Goal: Task Accomplishment & Management: Manage account settings

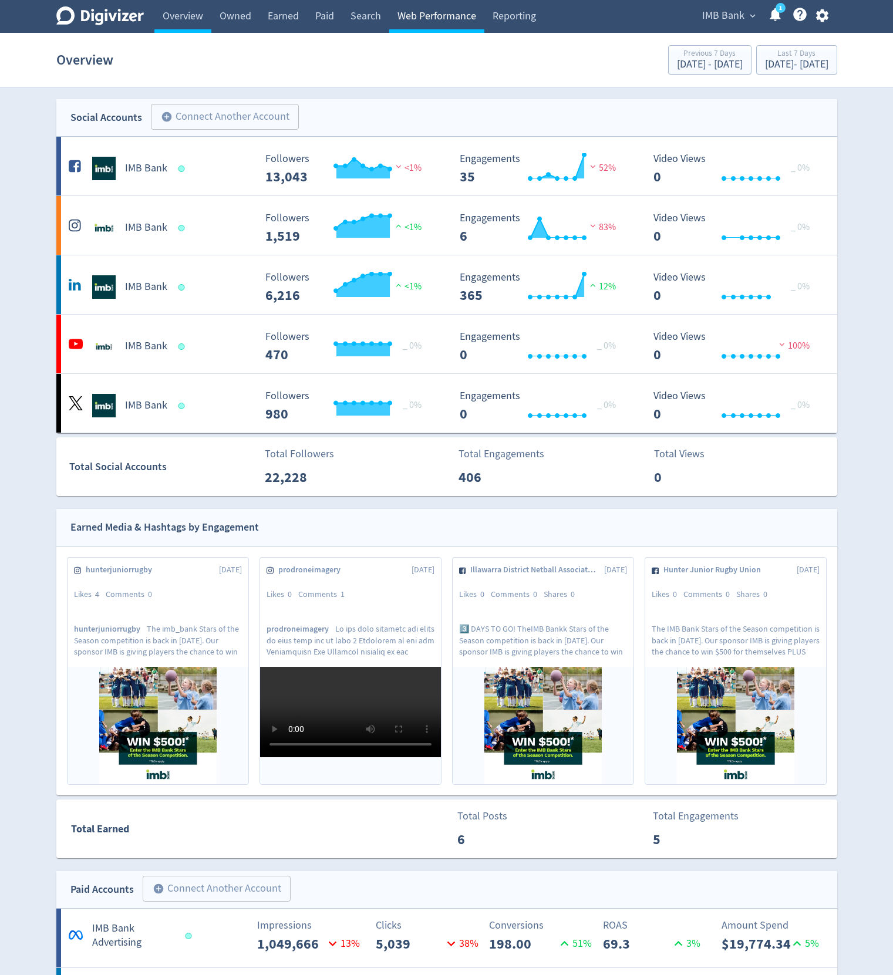
click at [439, 14] on link "Web Performance" at bounding box center [436, 16] width 95 height 33
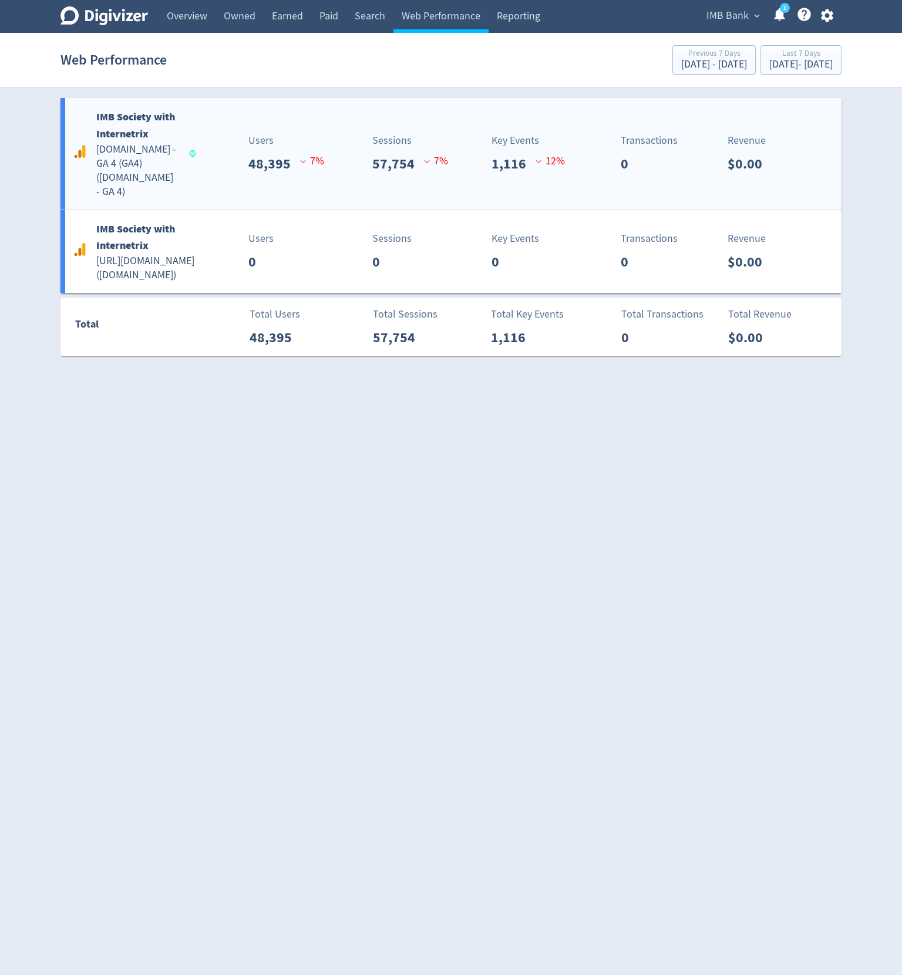
click at [322, 117] on div "IMB Society with Internetrix [DOMAIN_NAME] - GA 4 (GA4) ( [DOMAIN_NAME] - GA 4 …" at bounding box center [450, 154] width 781 height 112
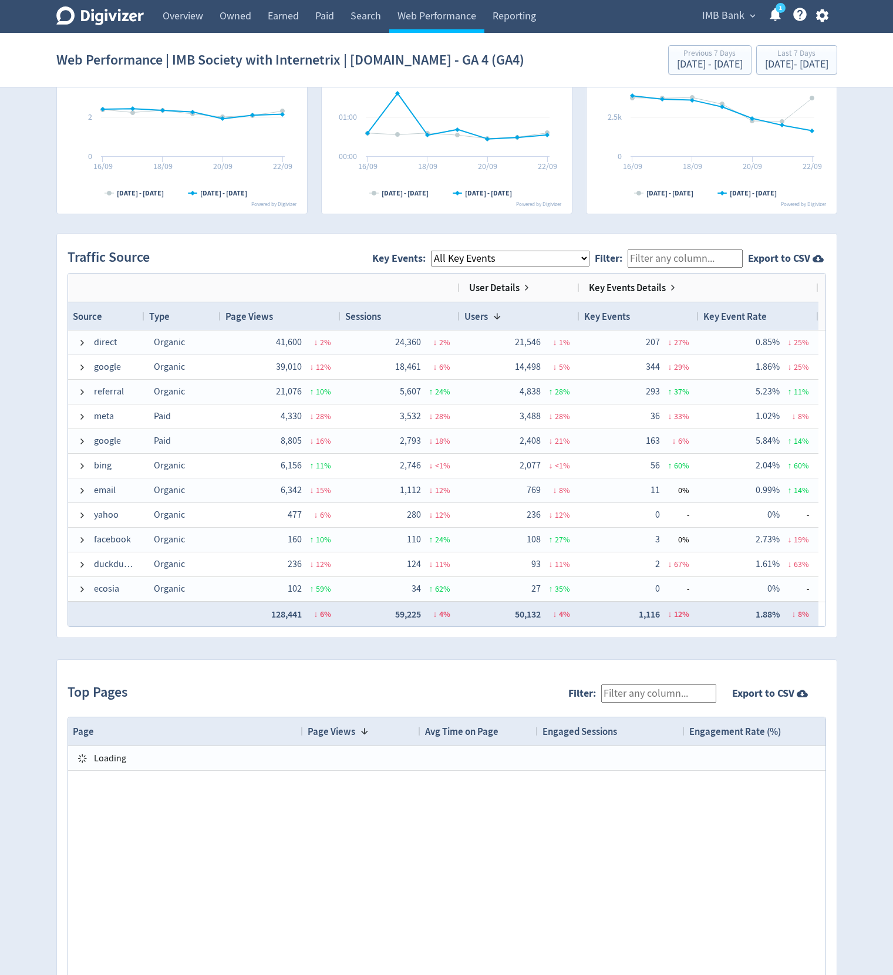
scroll to position [705, 0]
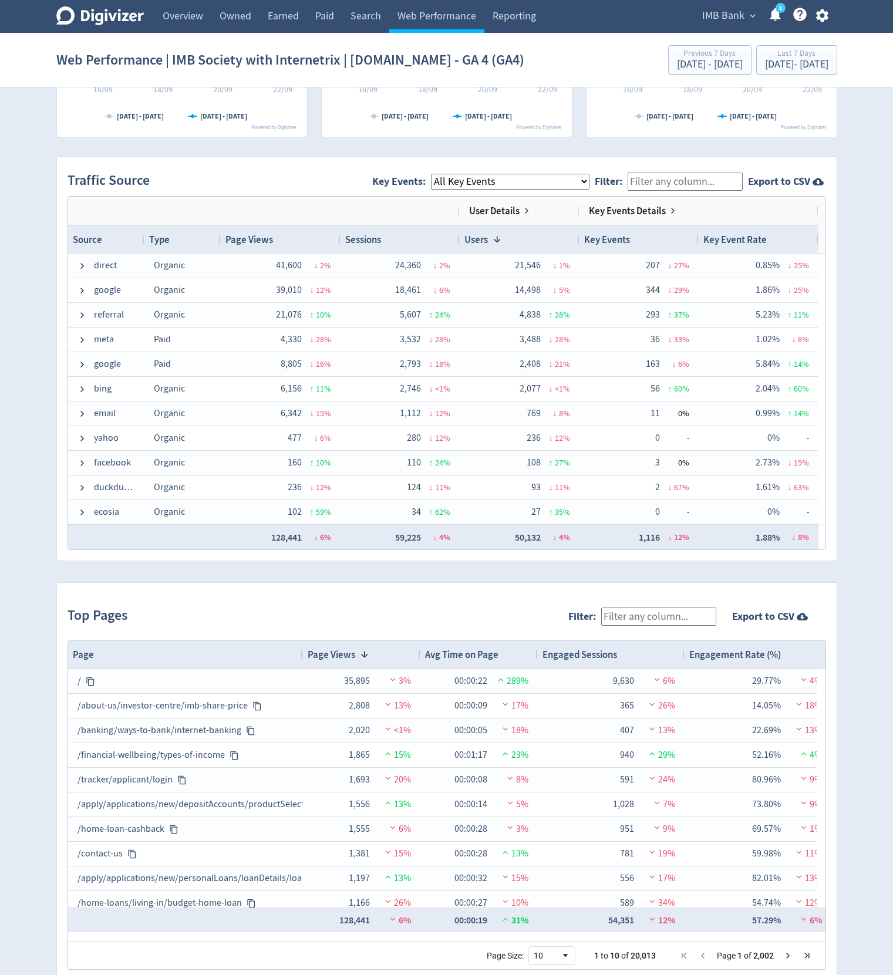
click at [475, 149] on div "Created with Highcharts 10.3.3 Chart context menu [DATE] - [DATE] [DATE] - [DAT…" at bounding box center [446, 199] width 781 height 1613
click at [433, 174] on select "All Key Events eCommerce landlord_insurance_cta digital_mortgage_submitted pl_a…" at bounding box center [510, 182] width 159 height 16
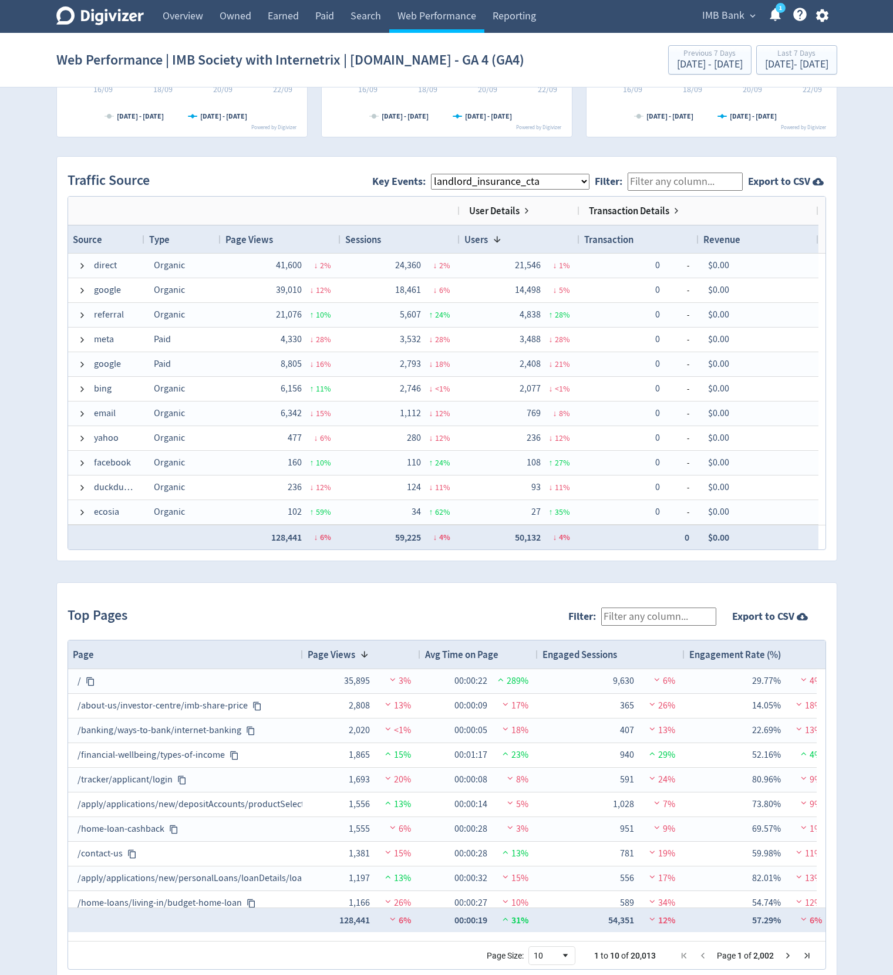
click at [433, 174] on select "All Key Events eCommerce landlord_insurance_cta digital_mortgage_submitted pl_a…" at bounding box center [510, 182] width 159 height 16
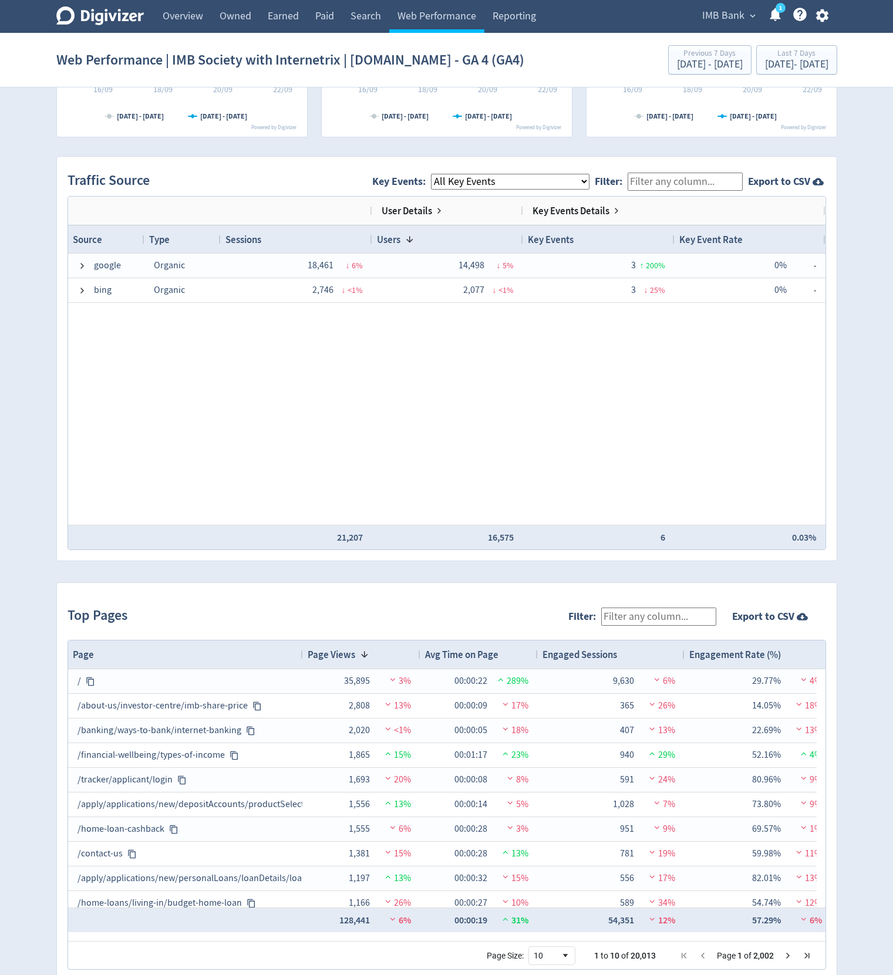
click at [433, 174] on select "All Key Events eCommerce landlord_insurance_cta digital_mortgage_submitted pl_a…" at bounding box center [510, 182] width 159 height 16
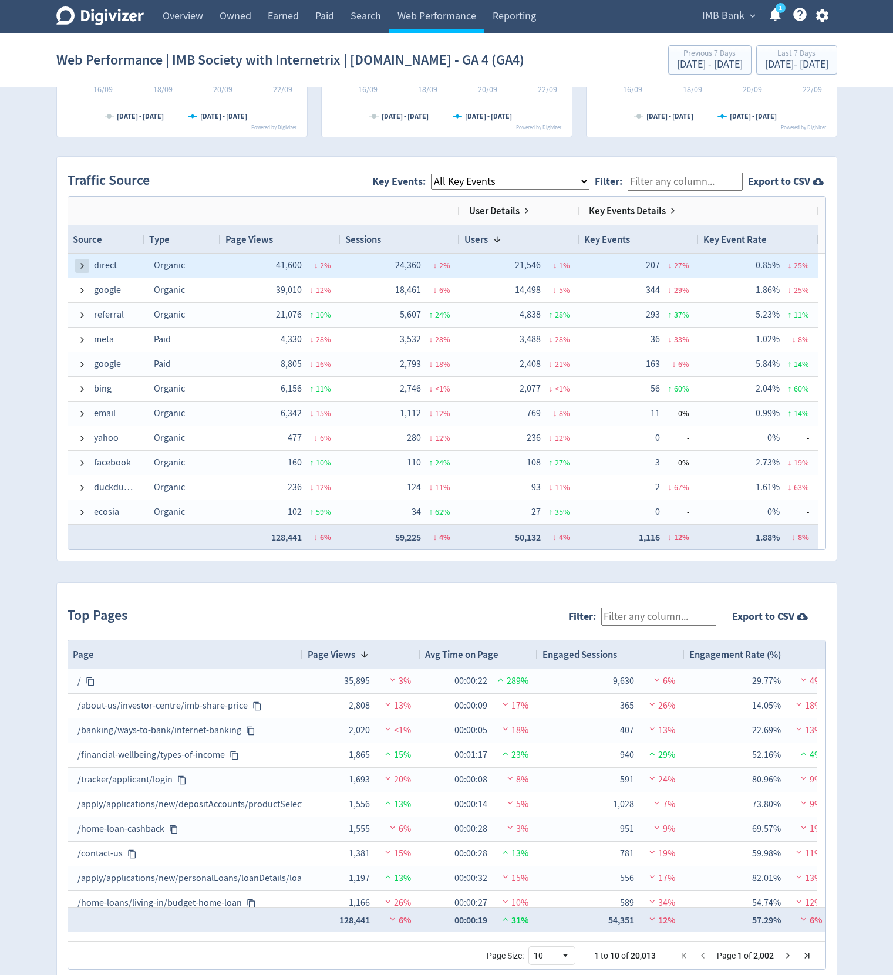
click at [80, 263] on span at bounding box center [82, 265] width 9 height 9
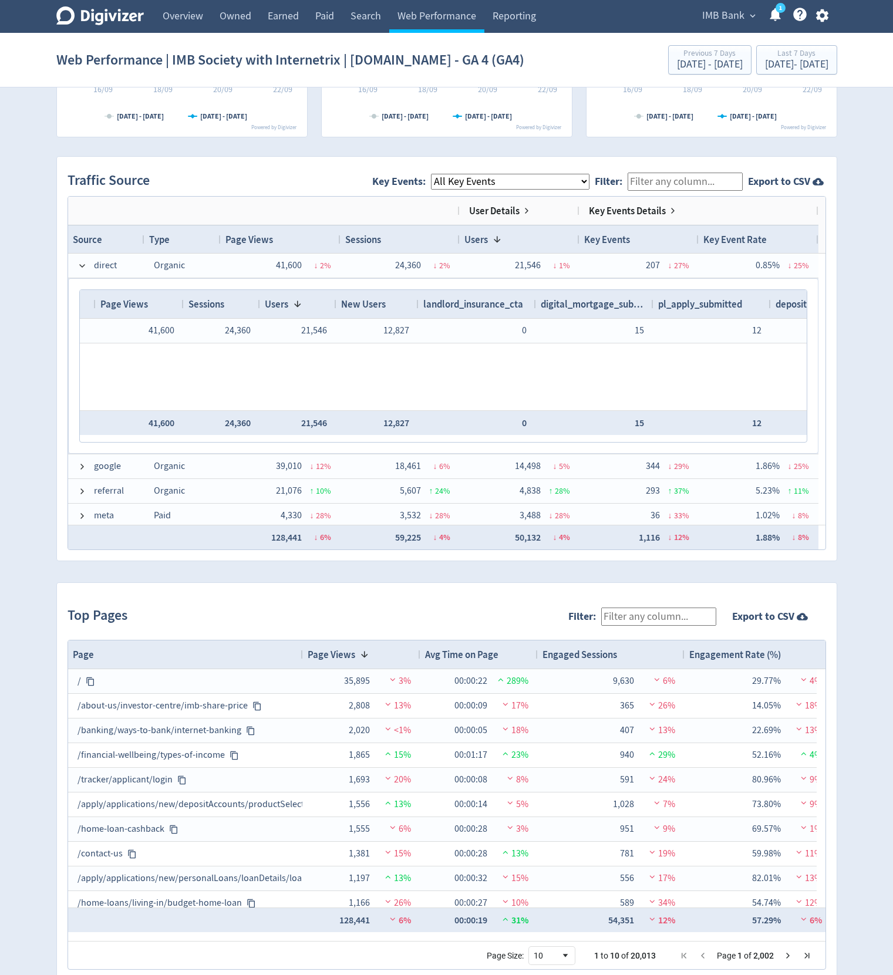
scroll to position [0, 0]
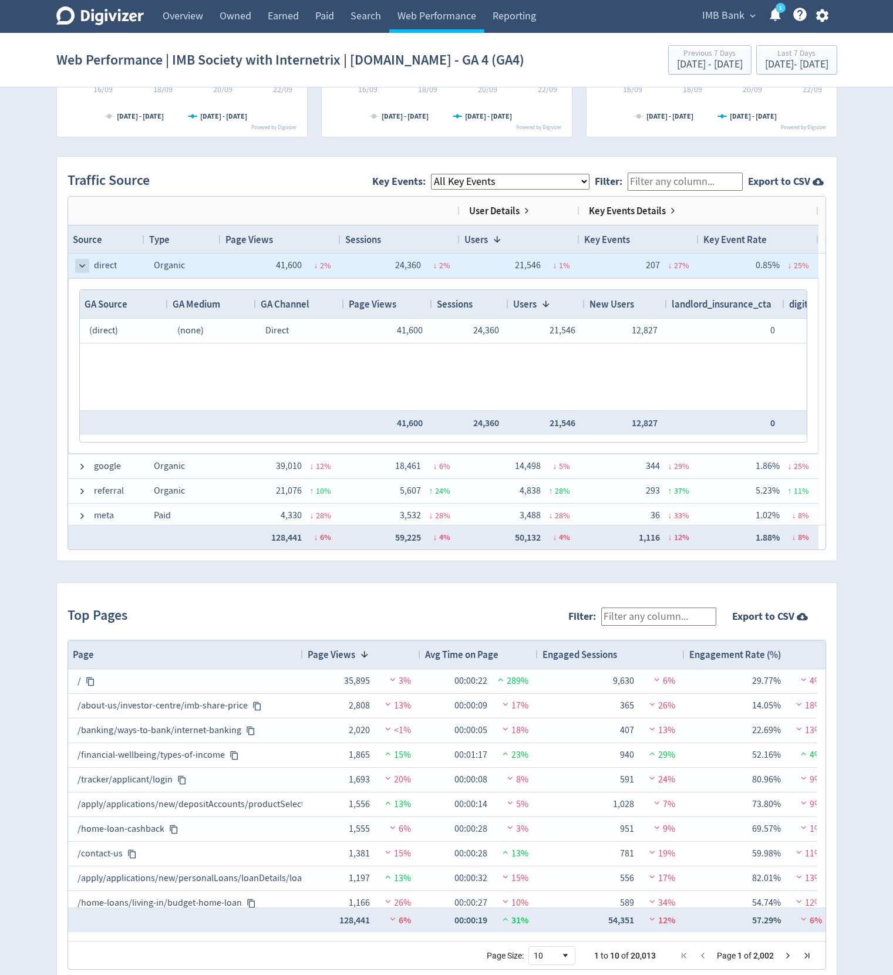
click at [86, 262] on span at bounding box center [82, 265] width 9 height 9
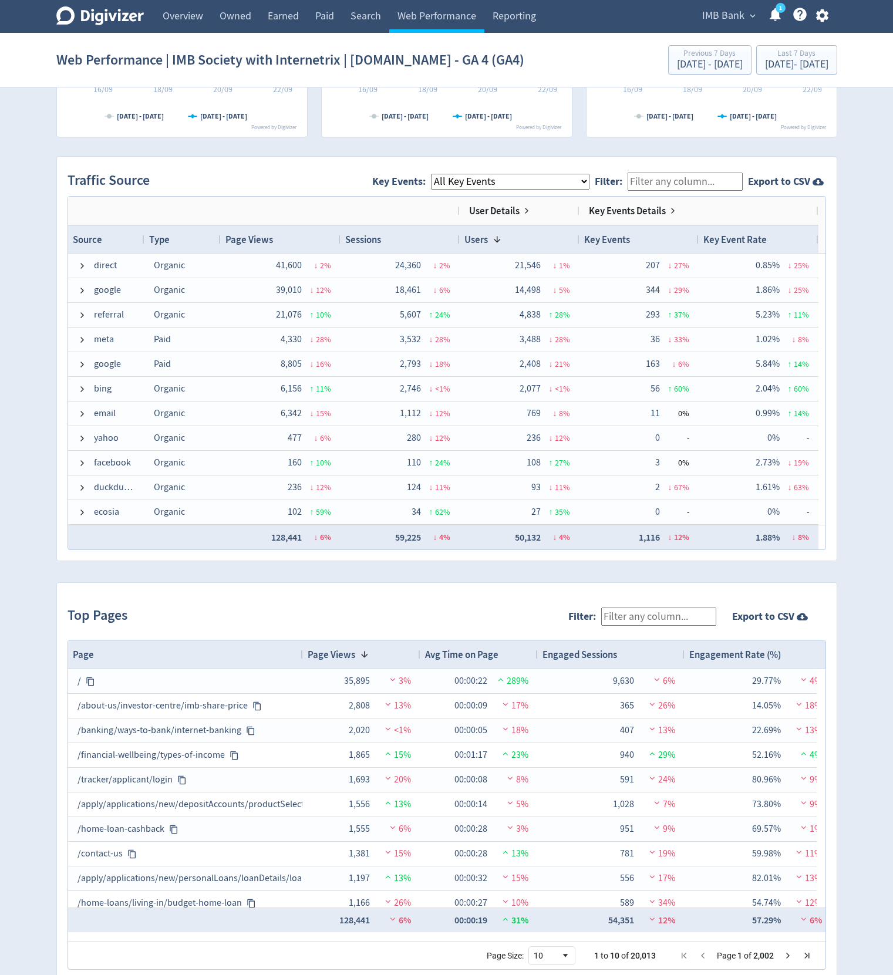
select select "eCommerce"
click at [433, 174] on select "All Key Events eCommerce landlord_insurance_cta digital_mortgage_submitted pl_a…" at bounding box center [510, 182] width 159 height 16
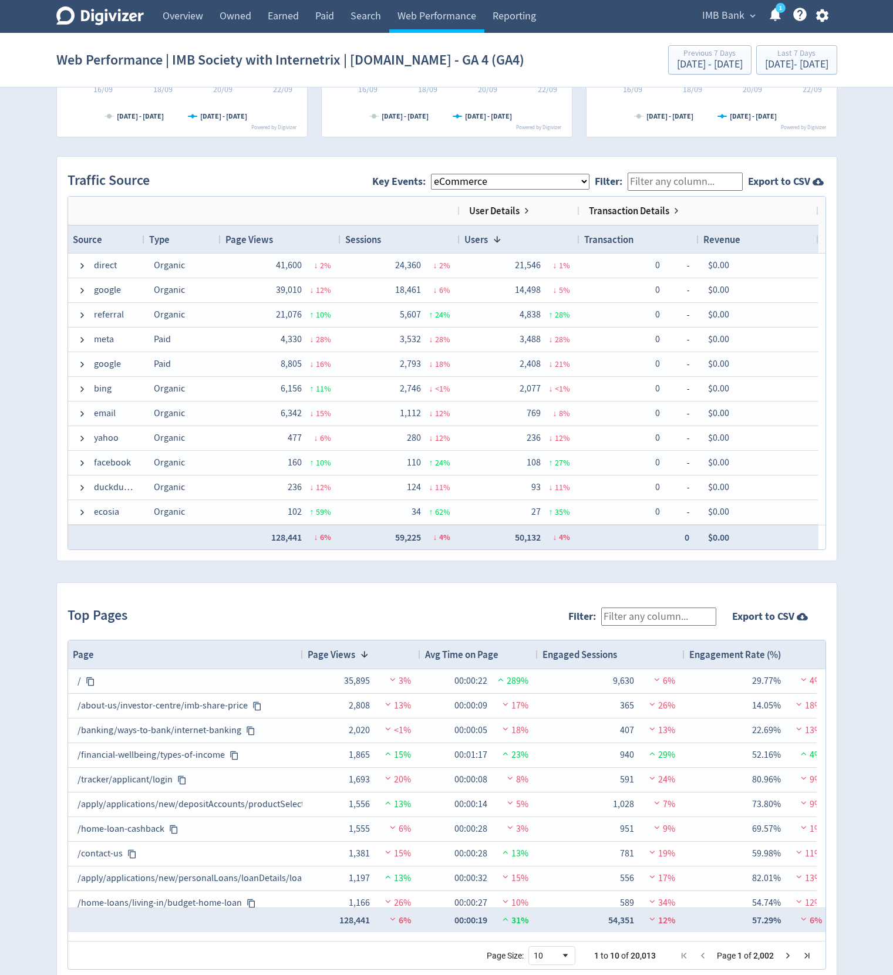
drag, startPoint x: 511, startPoint y: 189, endPoint x: 339, endPoint y: 166, distance: 173.6
click at [339, 166] on div "Traffic Source Key Events: All Key Events eCommerce landlord_insurance_cta digi…" at bounding box center [447, 359] width 780 height 404
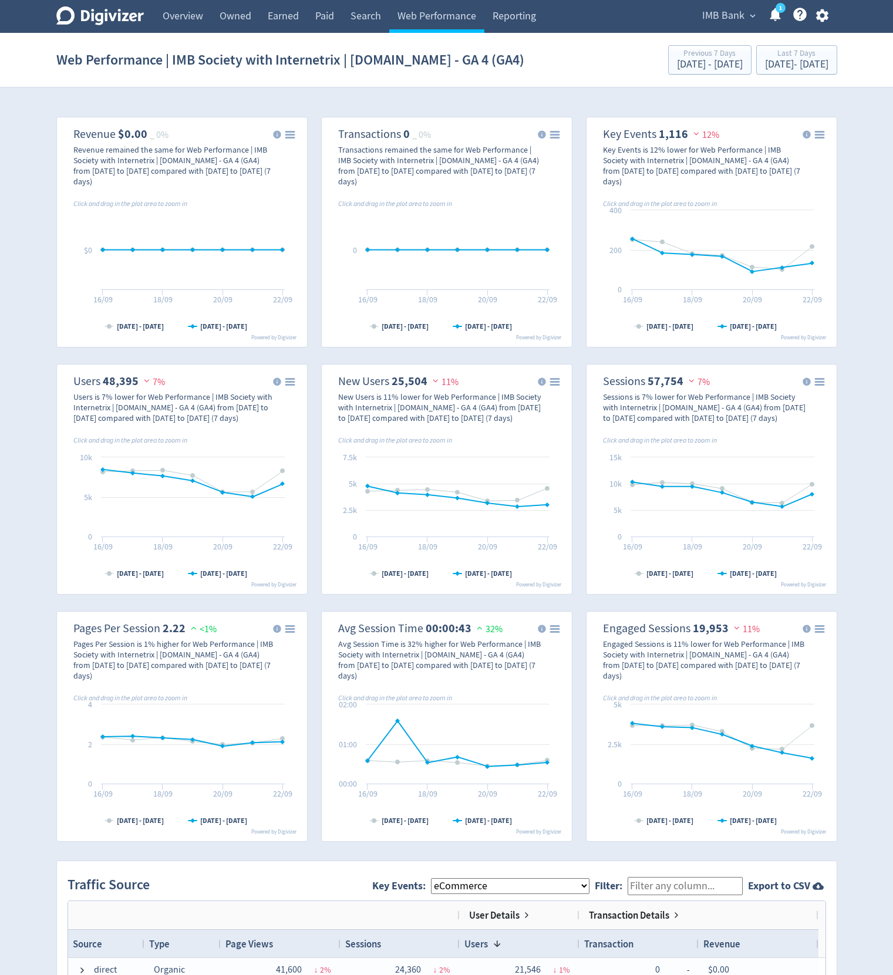
click at [714, 12] on span "IMB Bank" at bounding box center [723, 15] width 42 height 19
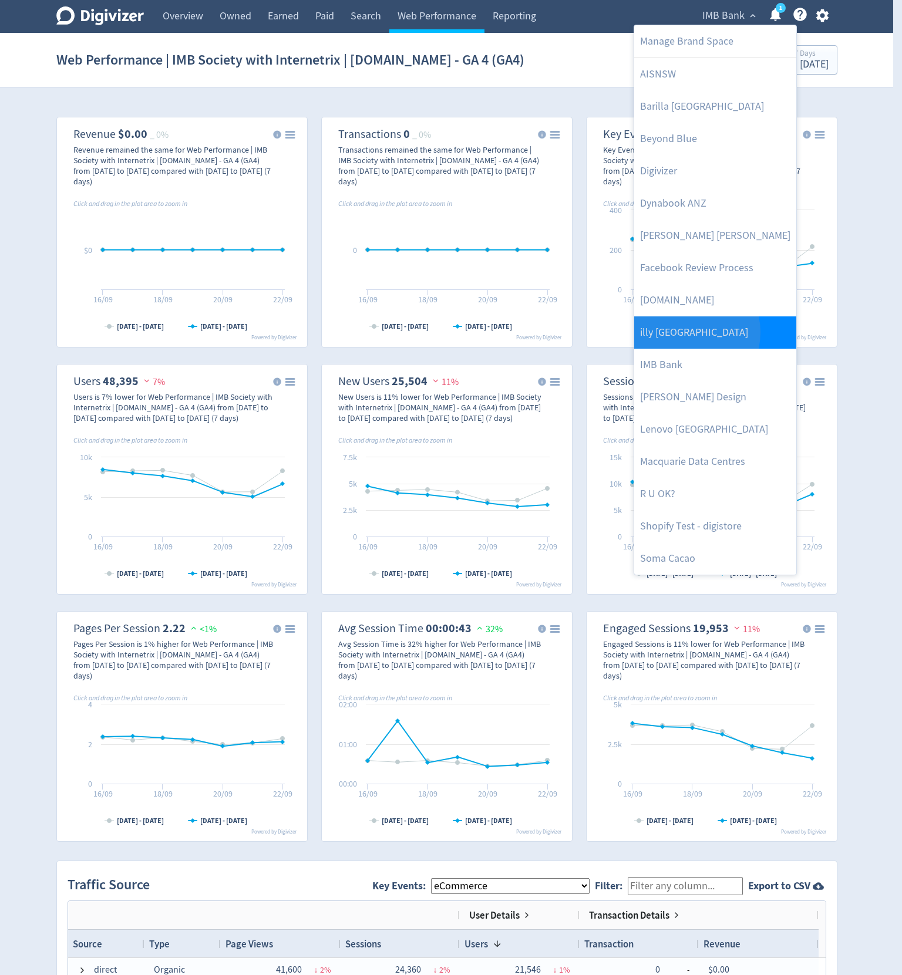
click at [685, 332] on link "illy [GEOGRAPHIC_DATA]" at bounding box center [715, 332] width 162 height 32
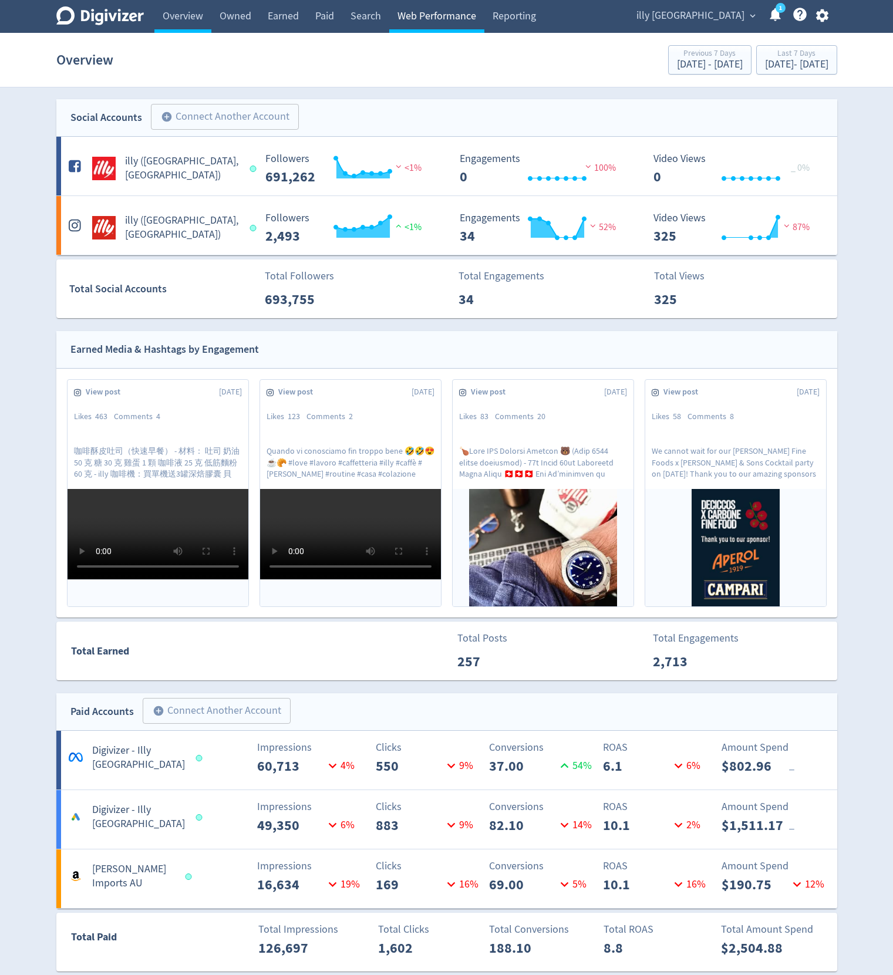
click at [425, 16] on link "Web Performance" at bounding box center [436, 16] width 95 height 33
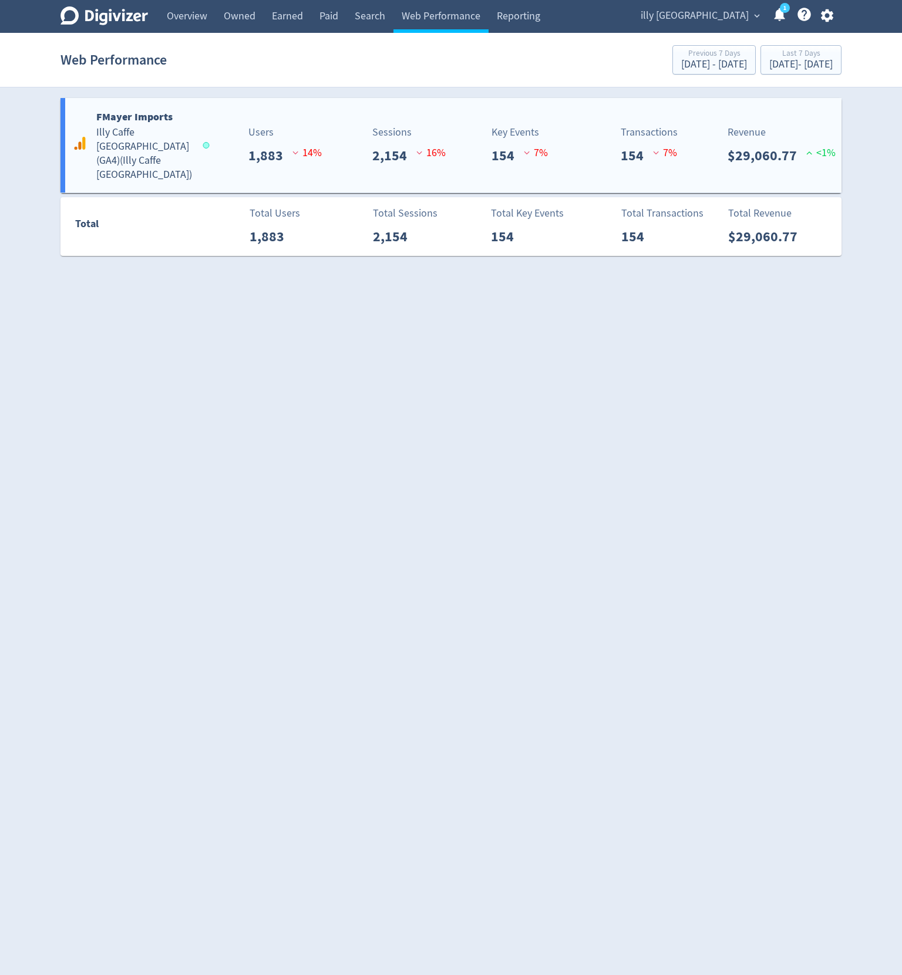
click at [474, 124] on div "Key Events 154 7 %" at bounding box center [517, 145] width 129 height 42
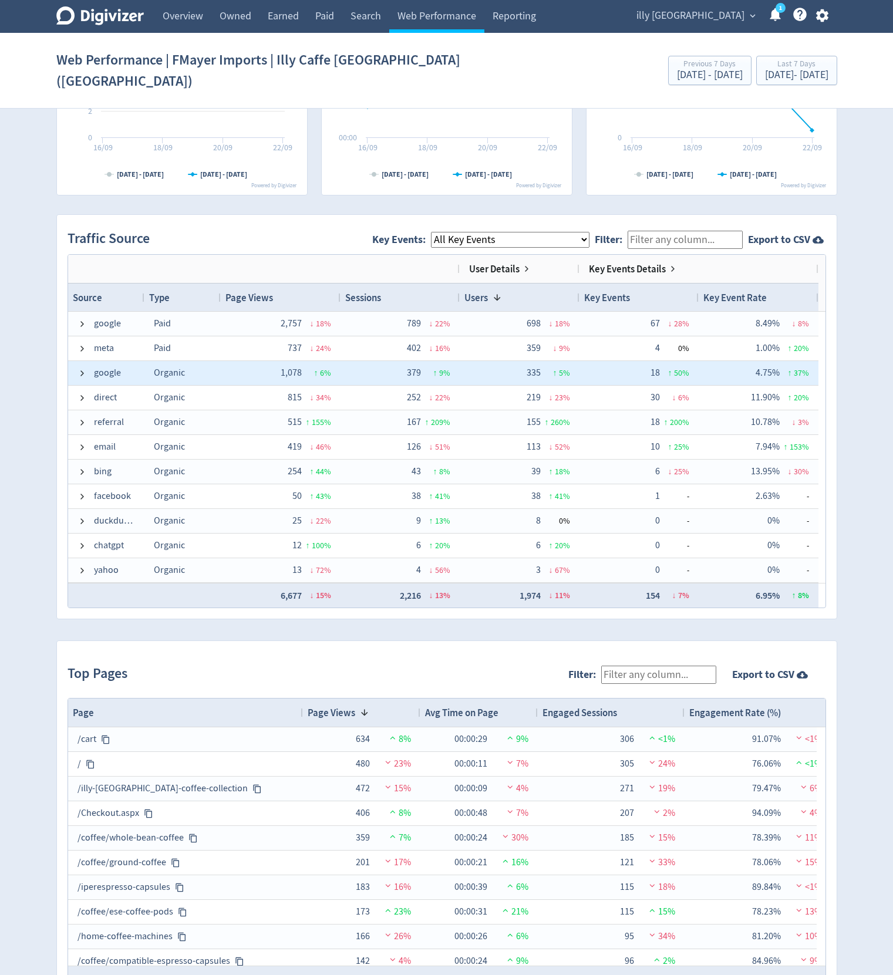
scroll to position [736, 0]
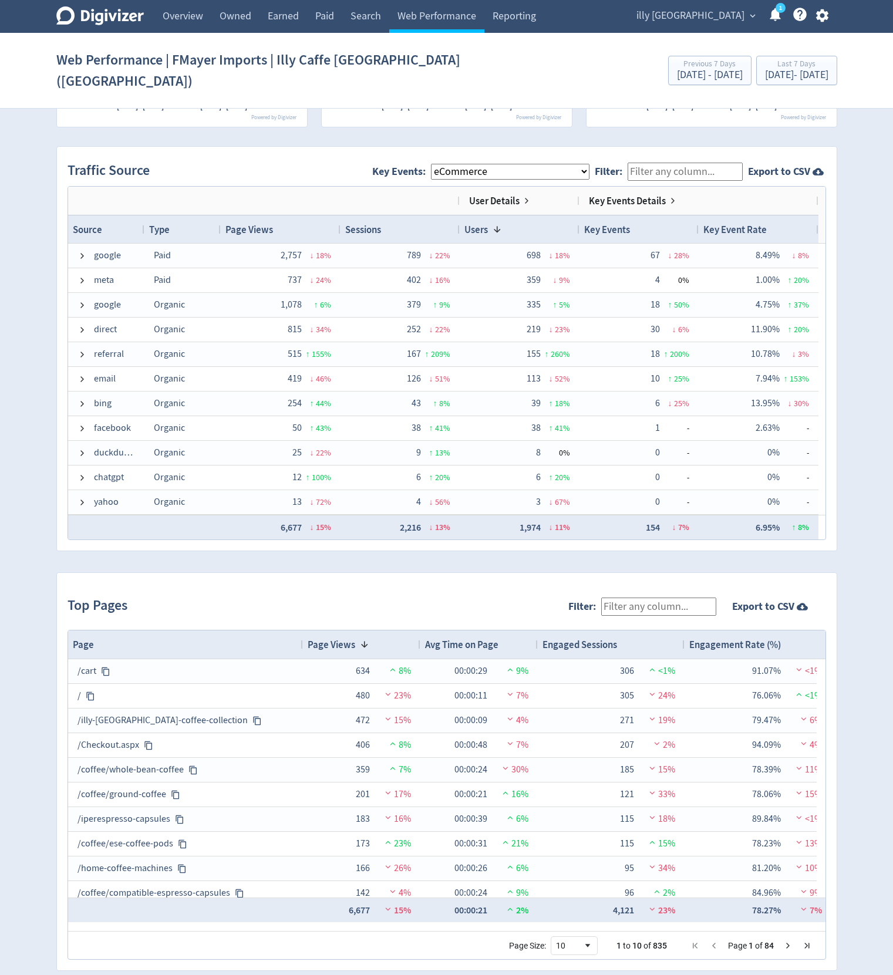
click at [433, 164] on select "All Key Events eCommerce purchase" at bounding box center [510, 172] width 159 height 16
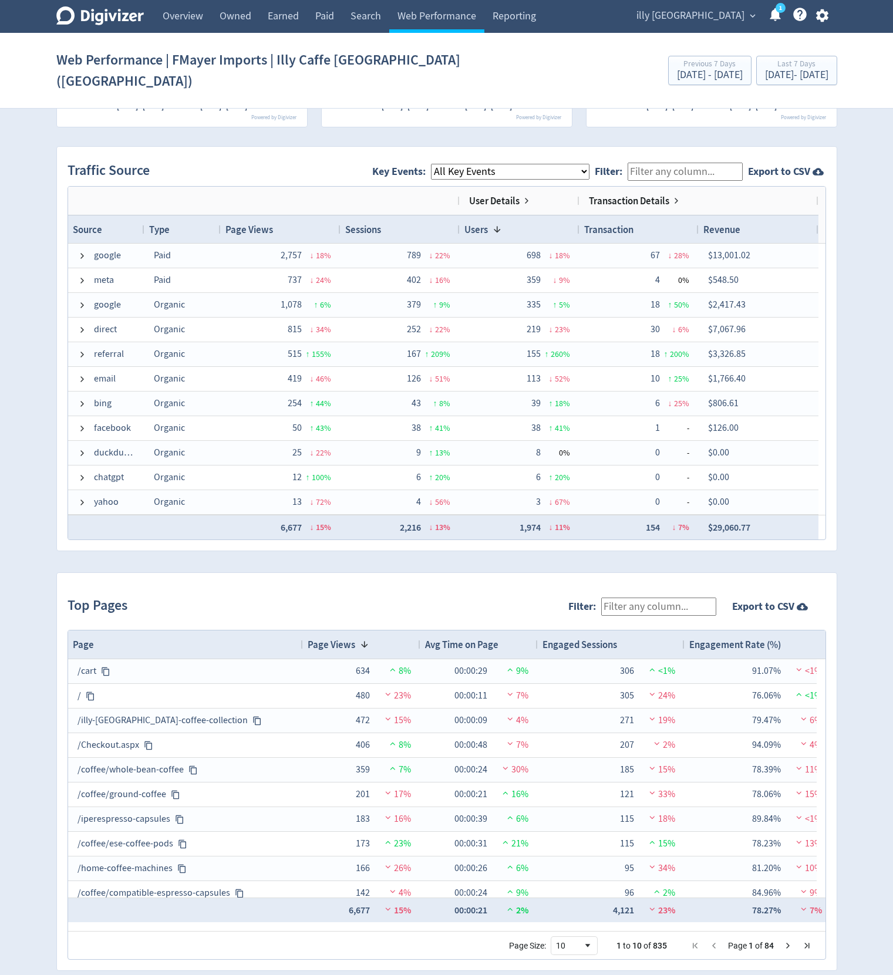
click at [433, 164] on select "All Key Events eCommerce purchase" at bounding box center [510, 172] width 159 height 16
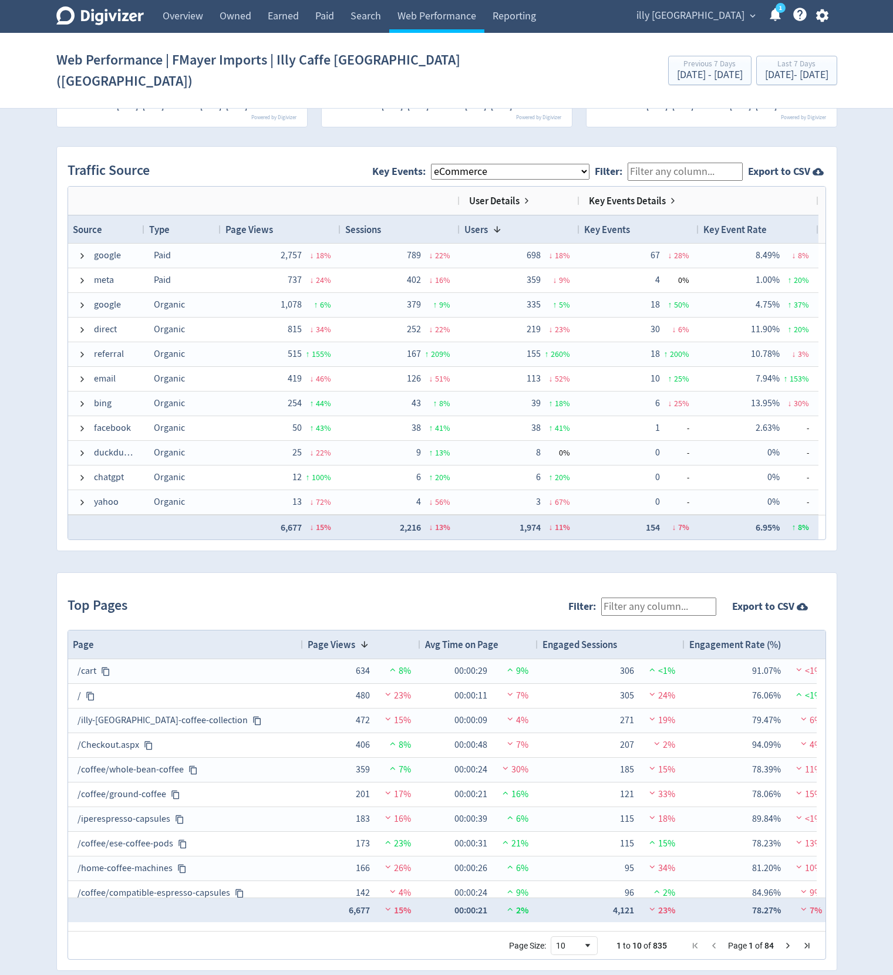
click at [433, 164] on select "All Key Events eCommerce purchase" at bounding box center [510, 172] width 159 height 16
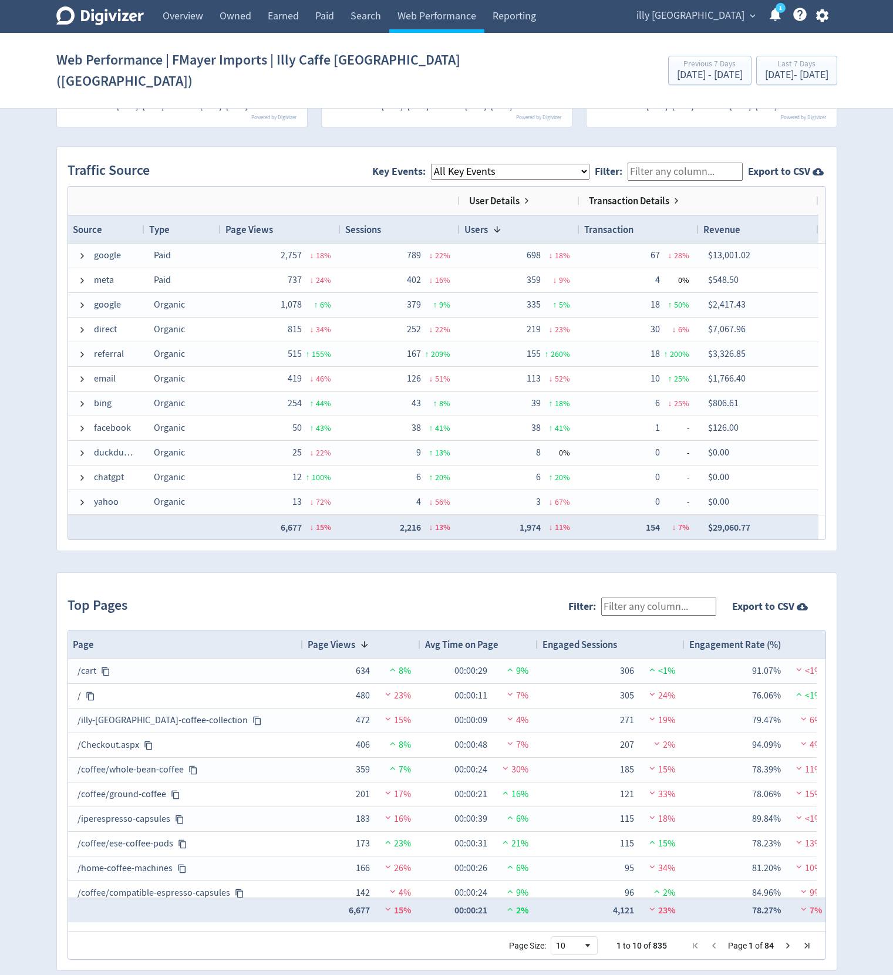
click at [433, 164] on select "All Key Events eCommerce purchase" at bounding box center [510, 172] width 159 height 16
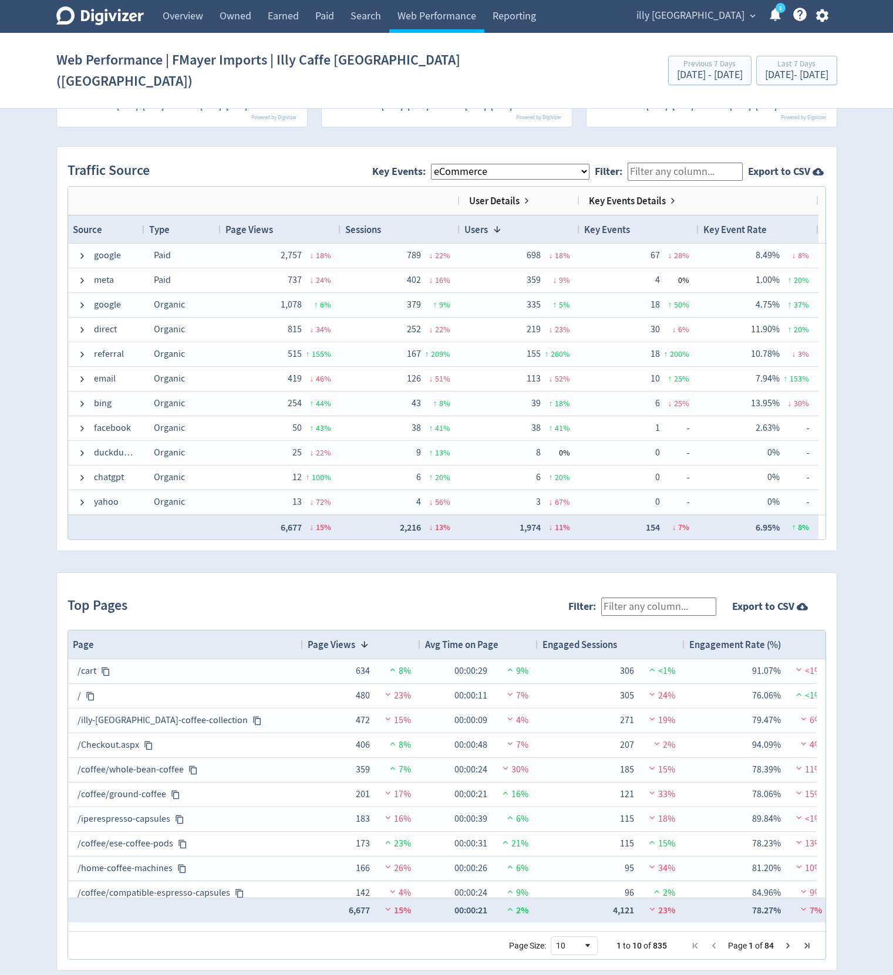
click at [433, 164] on select "All Key Events eCommerce purchase" at bounding box center [510, 172] width 159 height 16
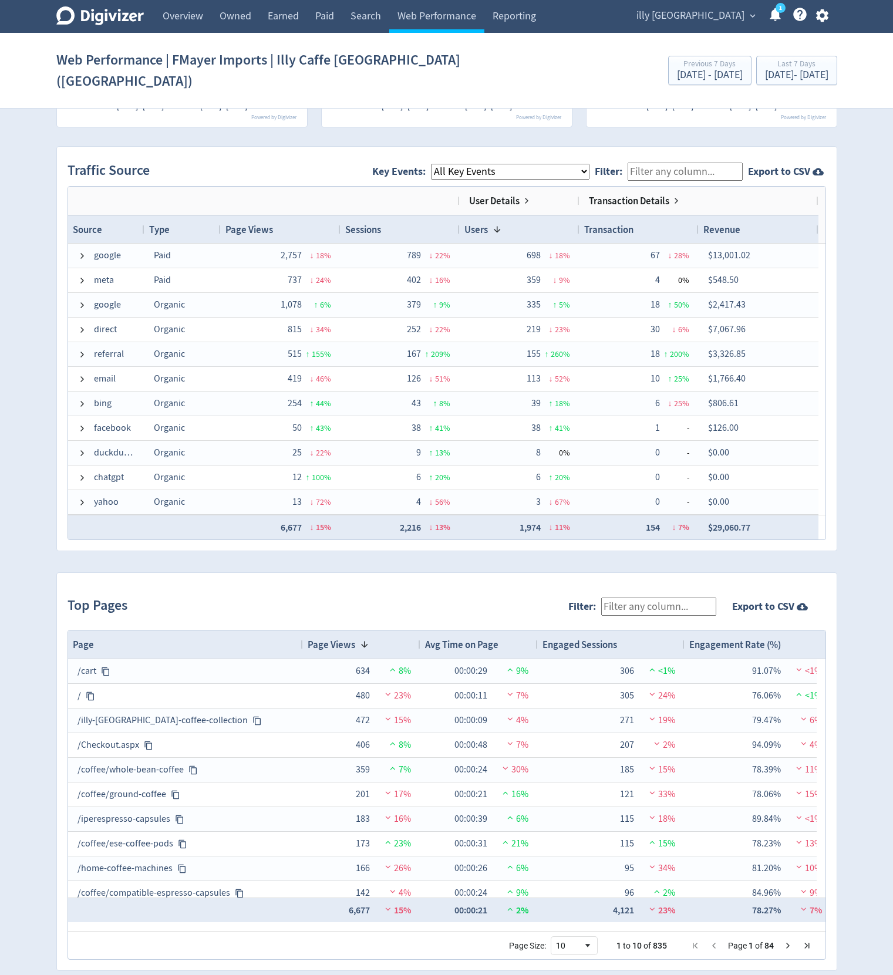
click at [433, 164] on select "All Key Events eCommerce purchase" at bounding box center [510, 172] width 159 height 16
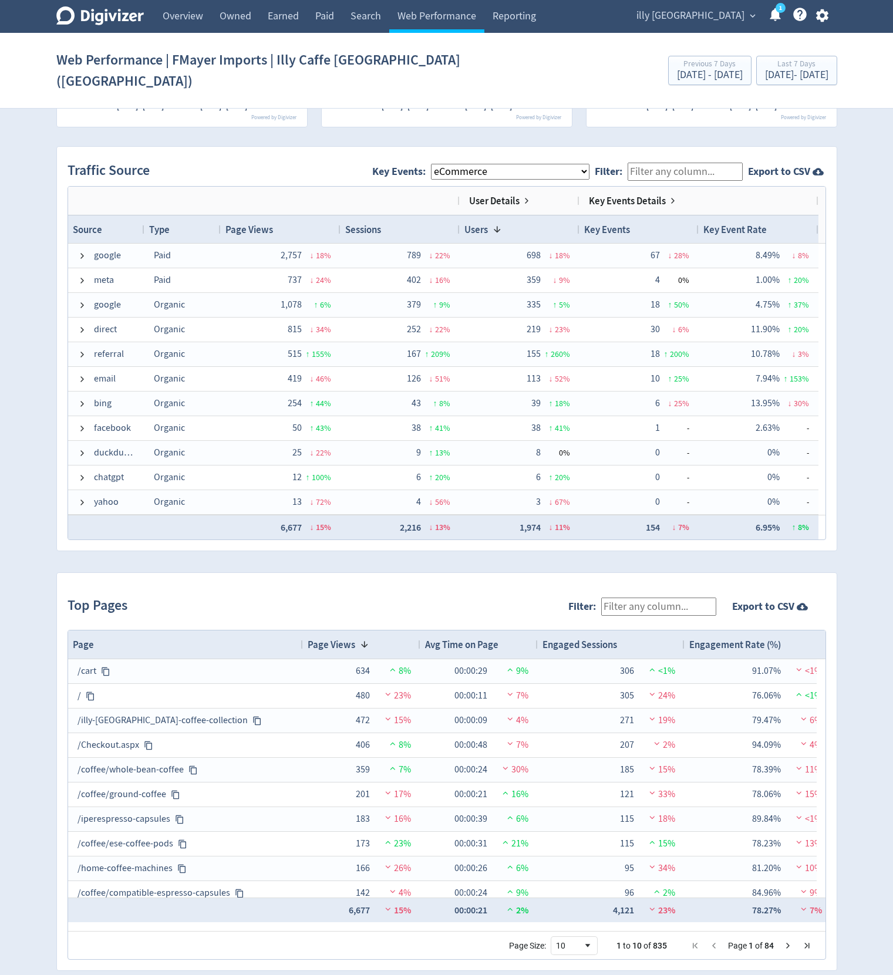
click at [433, 164] on select "All Key Events eCommerce purchase" at bounding box center [510, 172] width 159 height 16
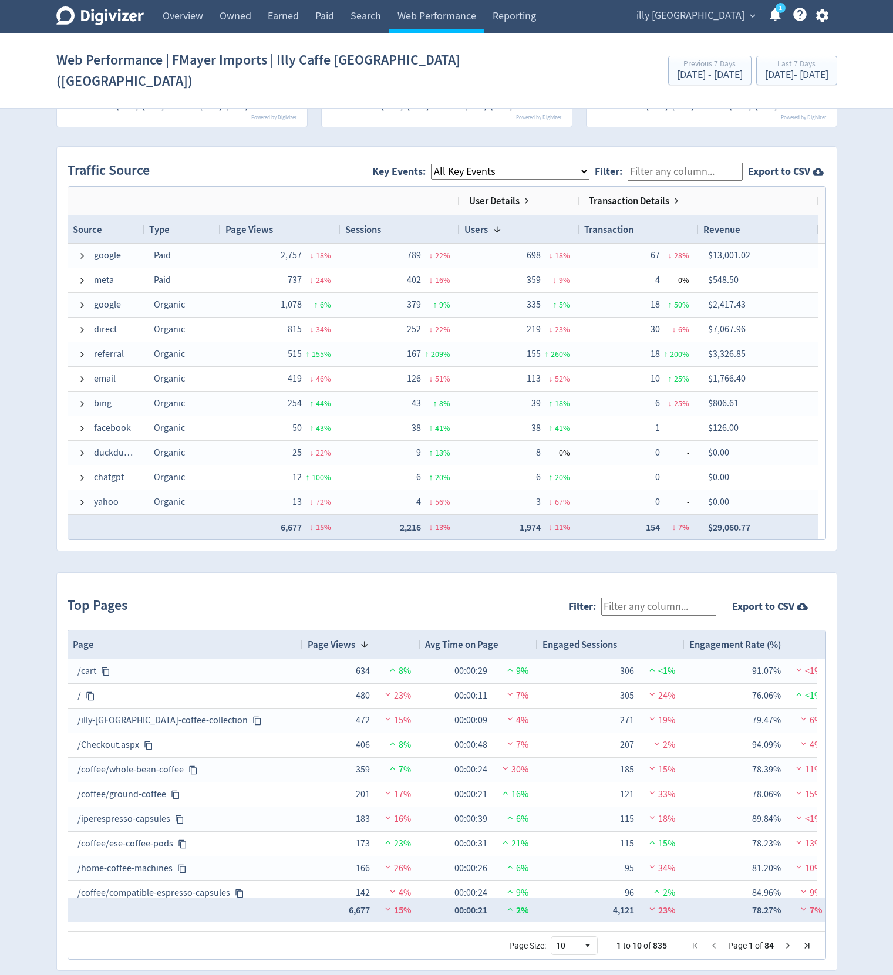
click at [433, 164] on select "All Key Events eCommerce purchase" at bounding box center [510, 172] width 159 height 16
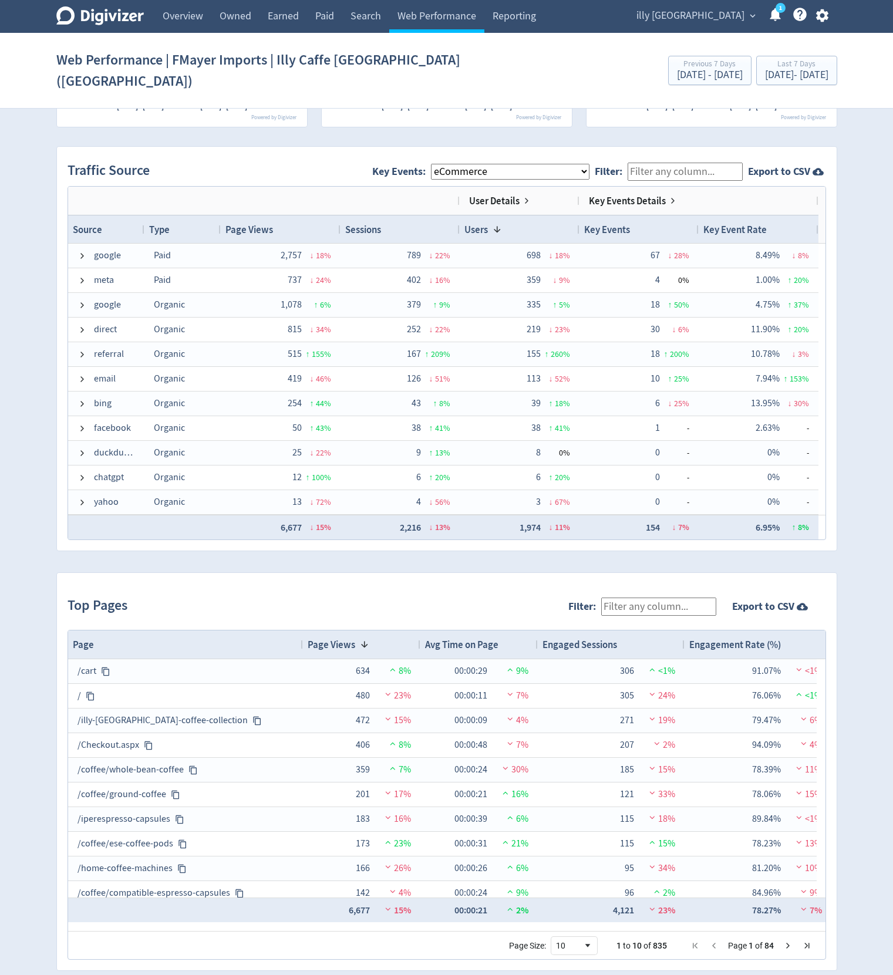
click at [433, 164] on select "All Key Events eCommerce purchase" at bounding box center [510, 172] width 159 height 16
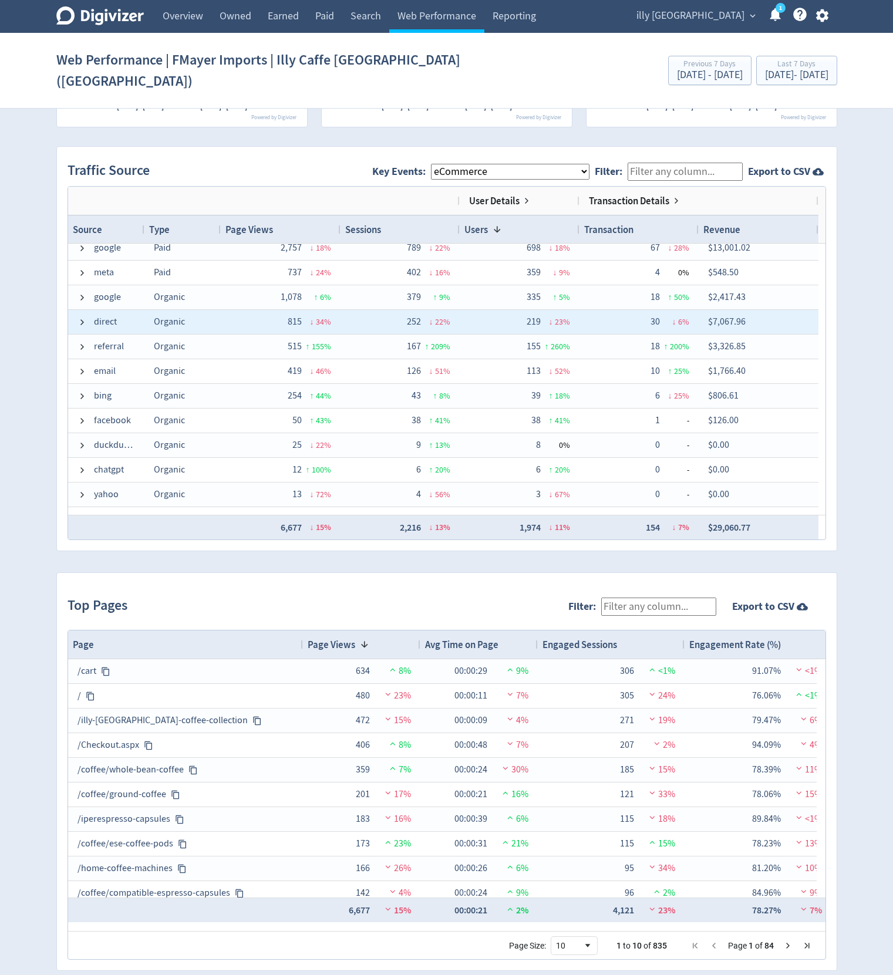
scroll to position [0, 0]
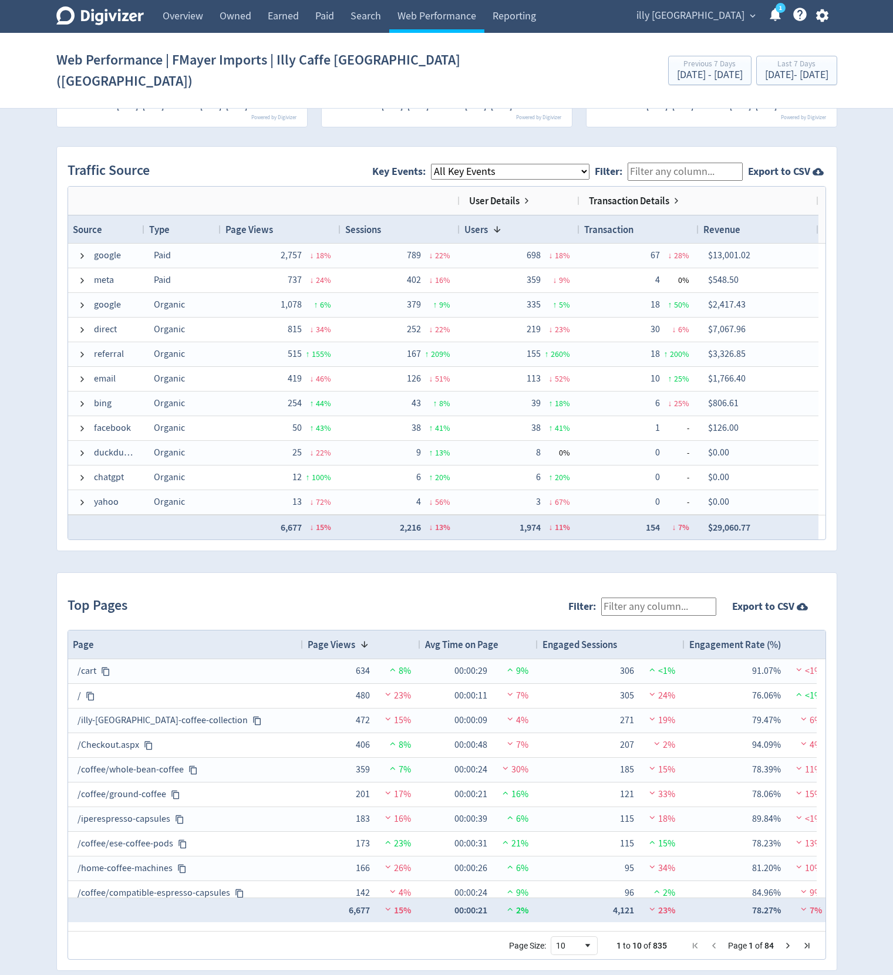
click at [433, 164] on select "All Key Events eCommerce purchase" at bounding box center [510, 172] width 159 height 16
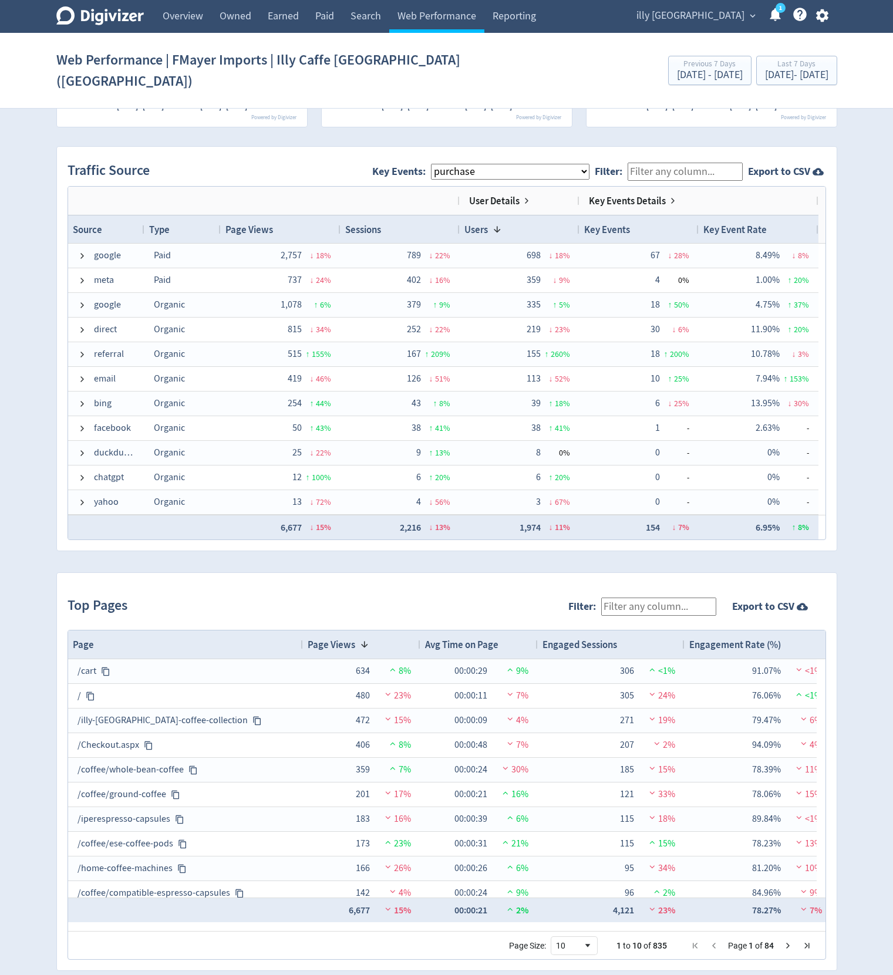
click at [433, 164] on select "All Key Events eCommerce purchase" at bounding box center [510, 172] width 159 height 16
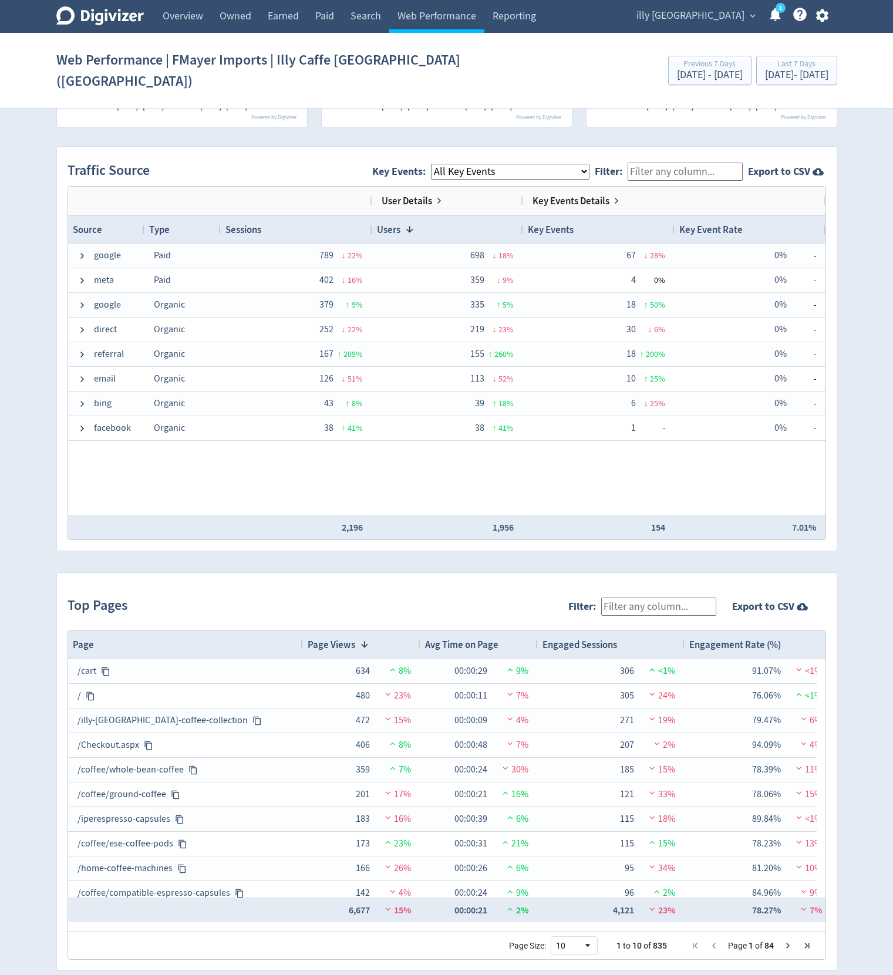
click at [433, 164] on select "All Key Events eCommerce purchase" at bounding box center [510, 172] width 159 height 16
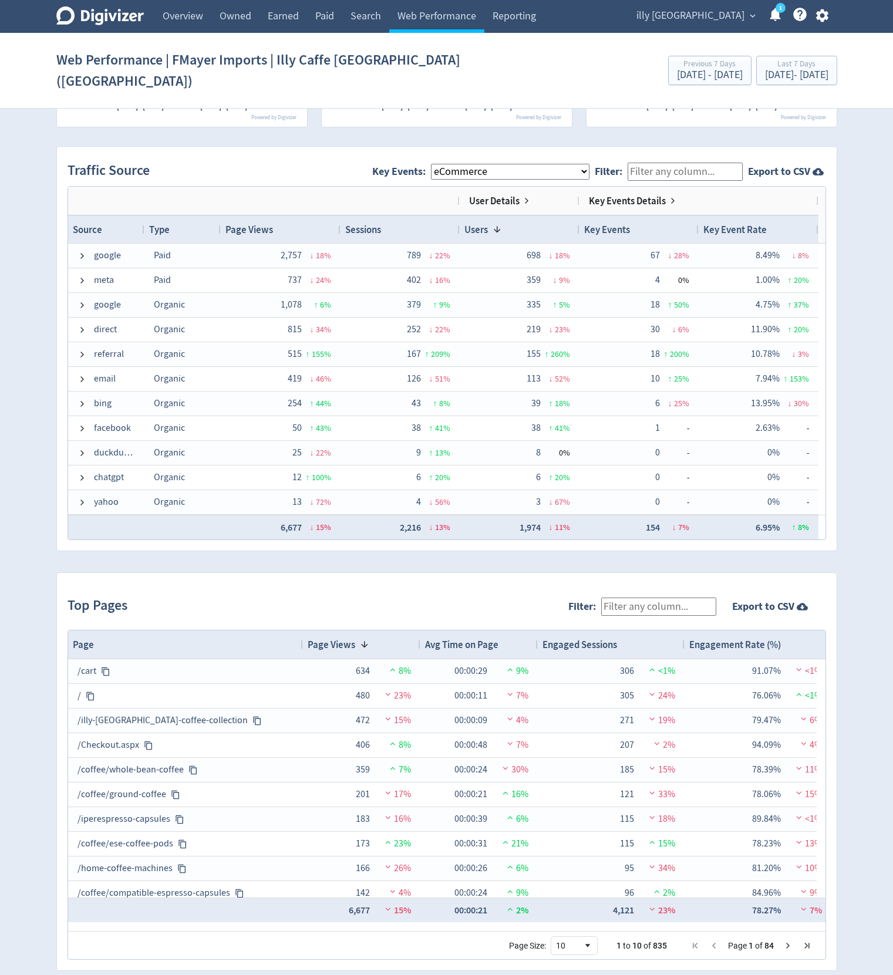
click at [433, 164] on select "All Key Events eCommerce purchase" at bounding box center [510, 172] width 159 height 16
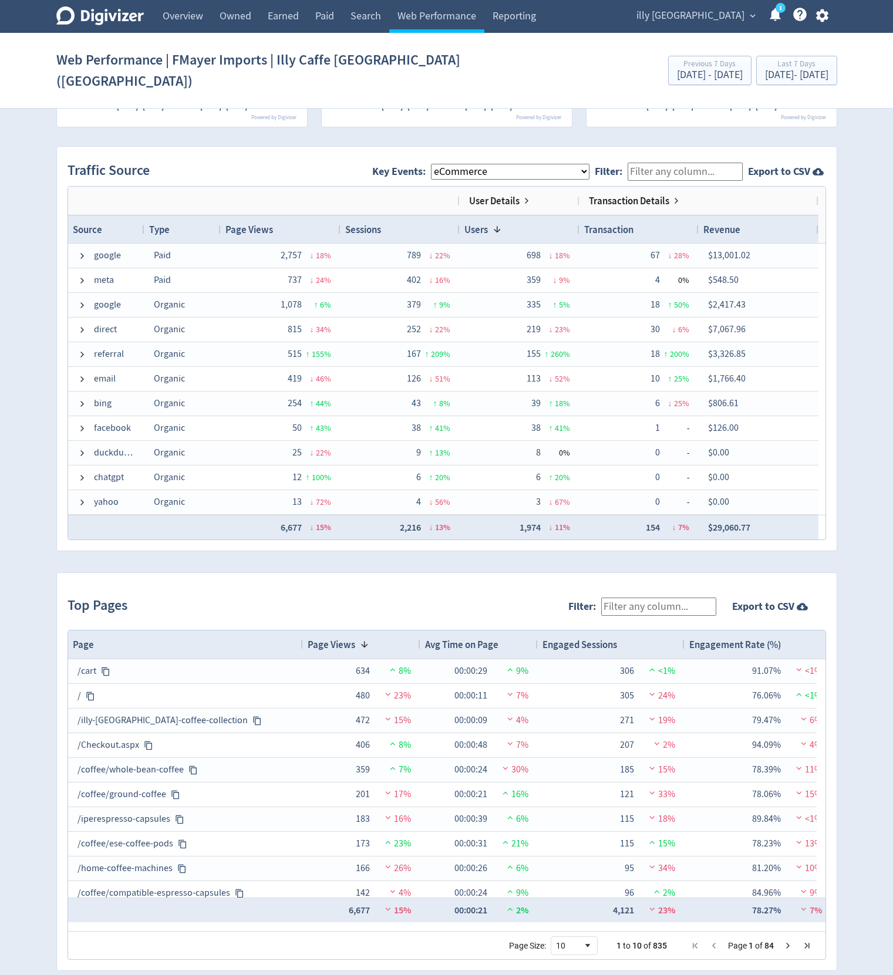
drag, startPoint x: 484, startPoint y: 149, endPoint x: 483, endPoint y: 129, distance: 19.4
click at [483, 147] on div "Traffic Source Key Events: All Key Events eCommerce purchase Filter: Export to …" at bounding box center [447, 349] width 780 height 404
click at [530, 163] on span "Key Events: All Key Events eCommerce purchase" at bounding box center [483, 172] width 223 height 26
click at [433, 164] on select "All Key Events eCommerce purchase" at bounding box center [510, 172] width 159 height 16
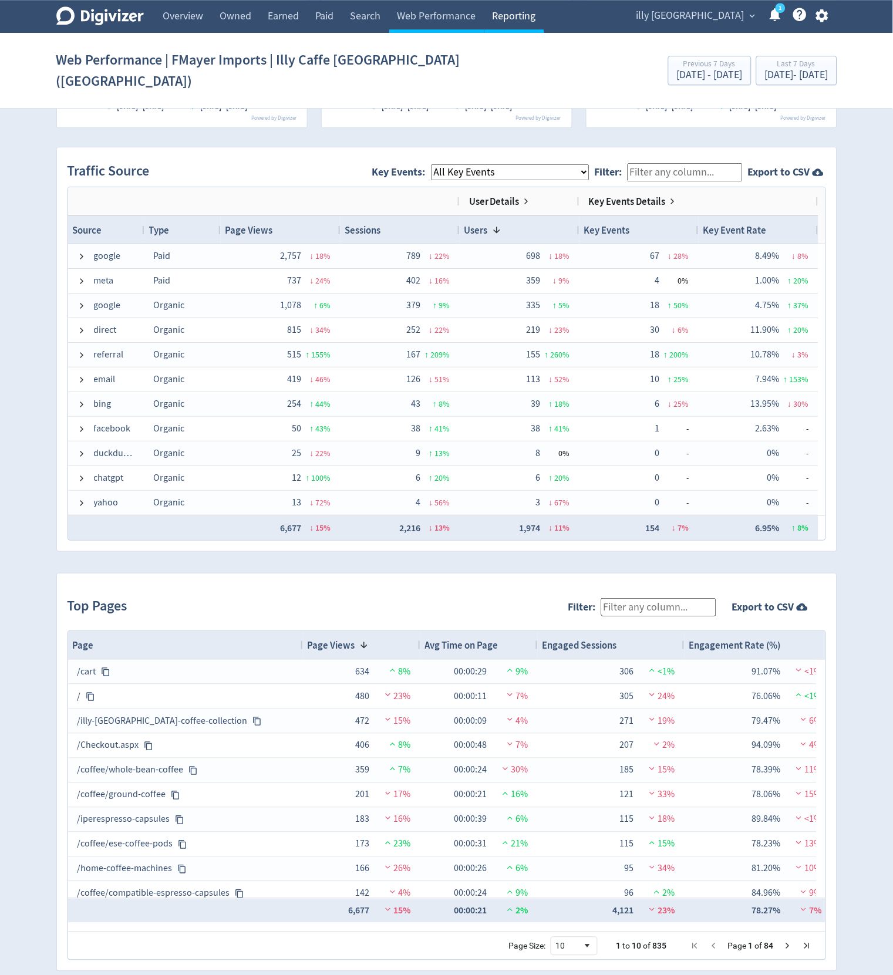
scroll to position [736, 0]
click at [23, 126] on div "Digivizer Logo [PERSON_NAME] Logo Overview Owned Earned Paid Search Web Perform…" at bounding box center [446, 130] width 893 height 1732
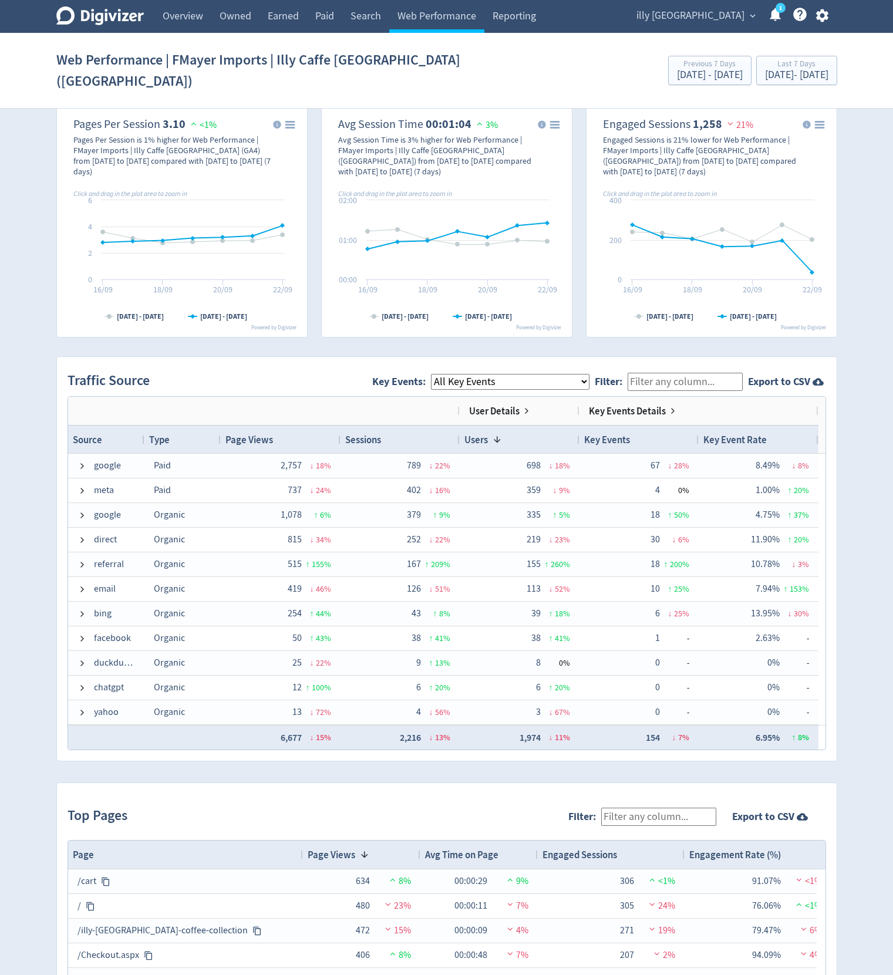
scroll to position [634, 0]
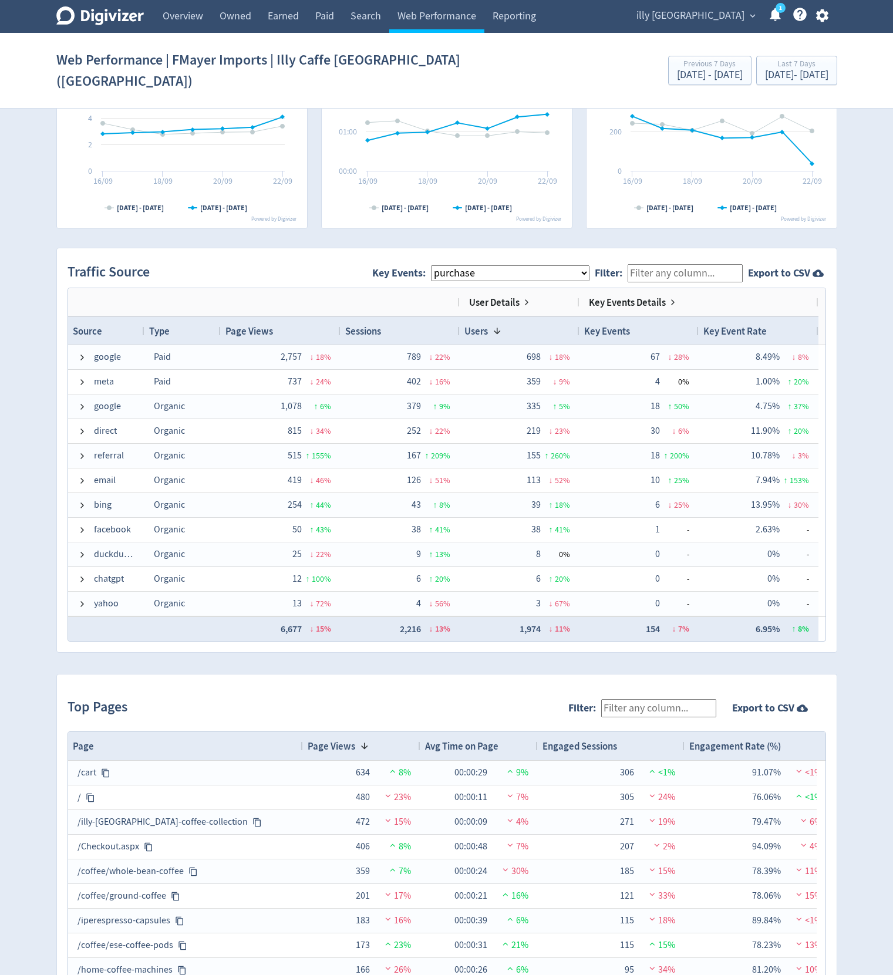
click at [433, 265] on select "All Key Events eCommerce purchase" at bounding box center [510, 273] width 159 height 16
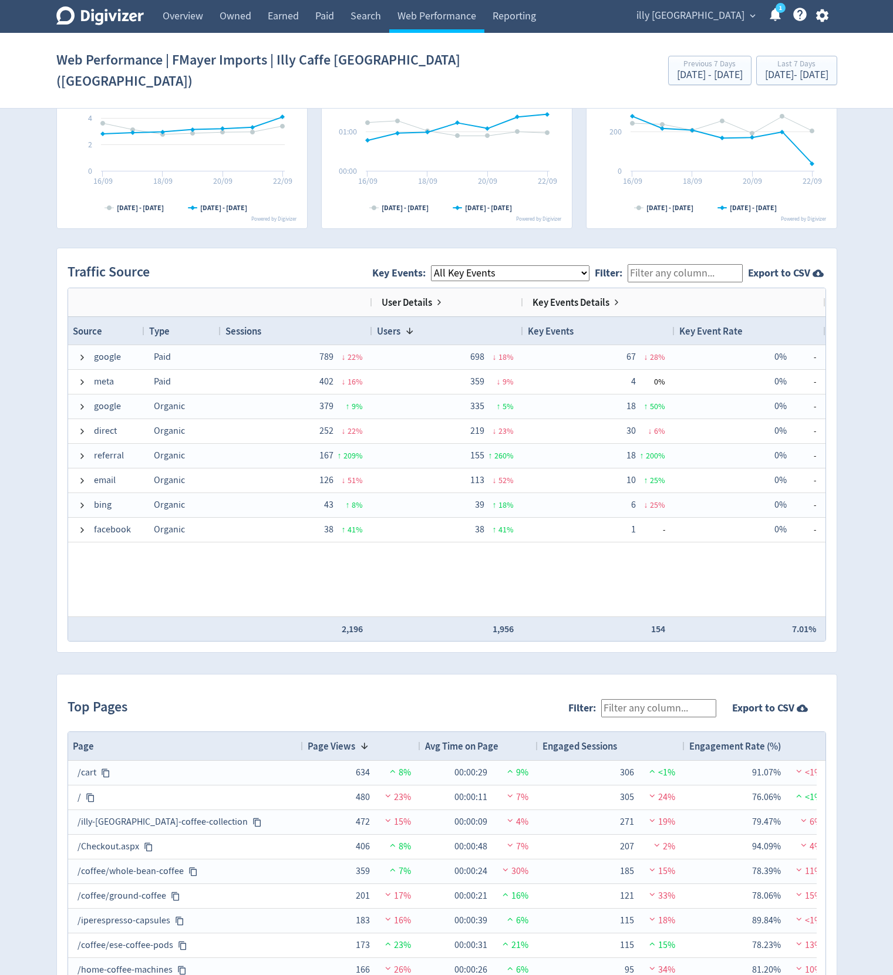
click at [433, 265] on select "All Key Events eCommerce purchase" at bounding box center [510, 273] width 159 height 16
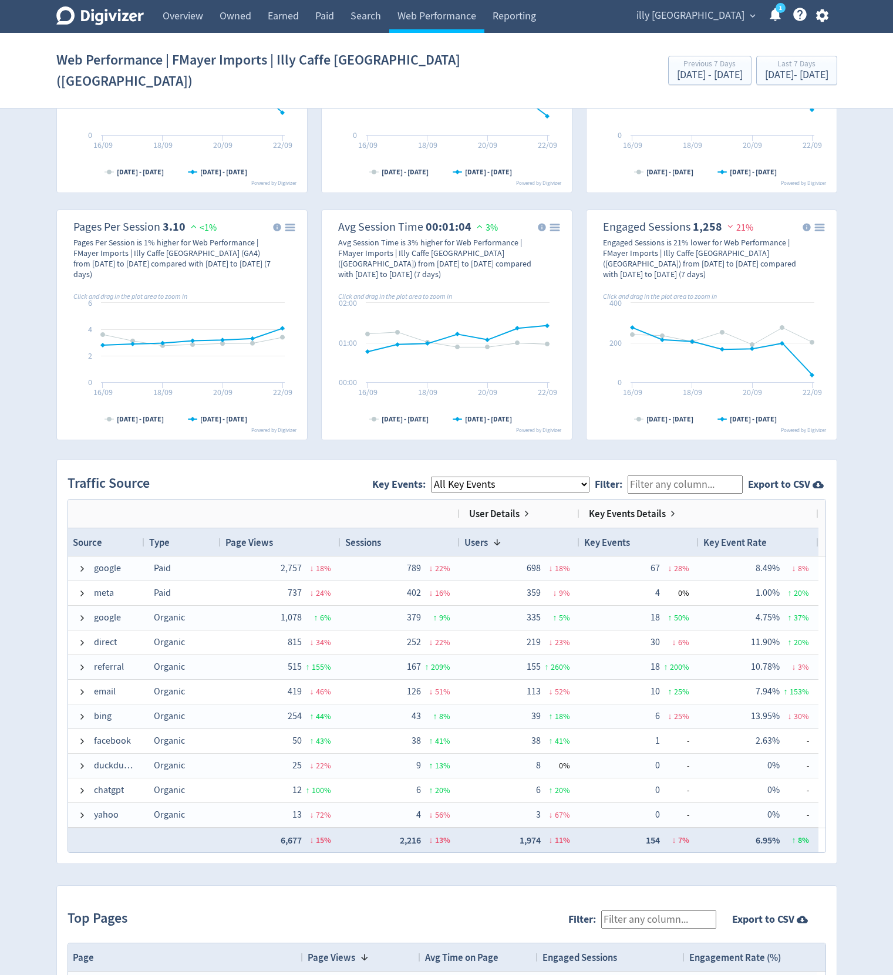
scroll to position [493, 0]
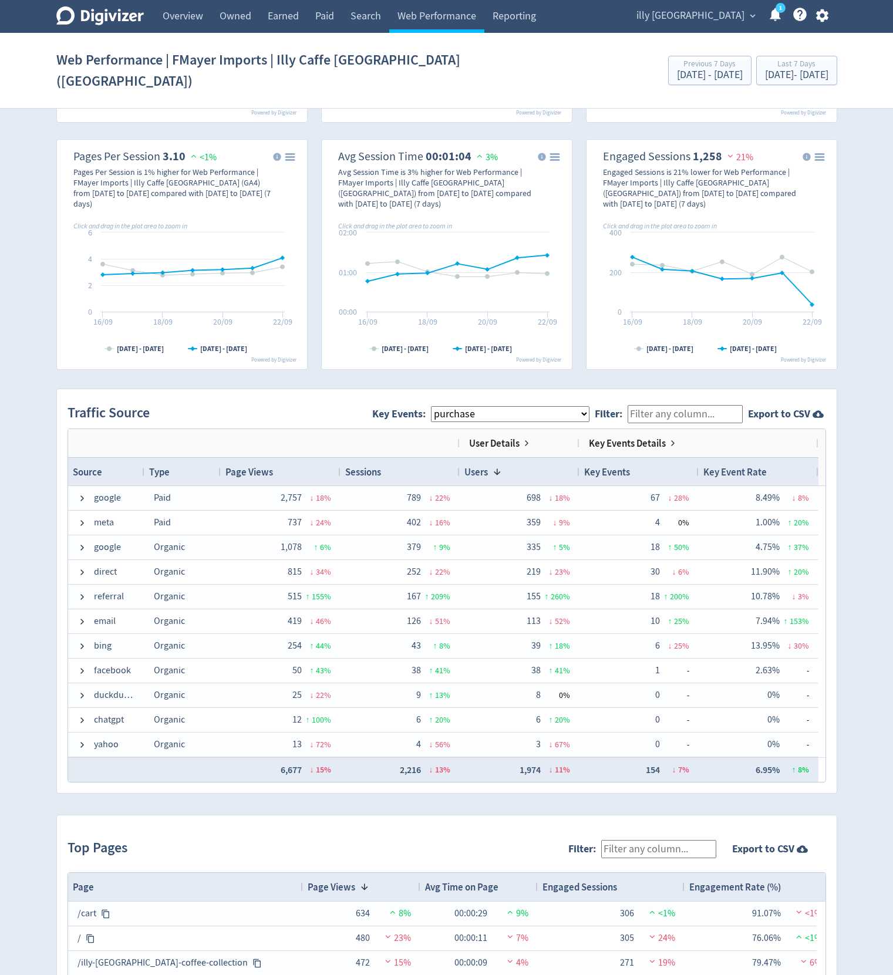
click at [433, 406] on select "All Key Events eCommerce purchase" at bounding box center [510, 414] width 159 height 16
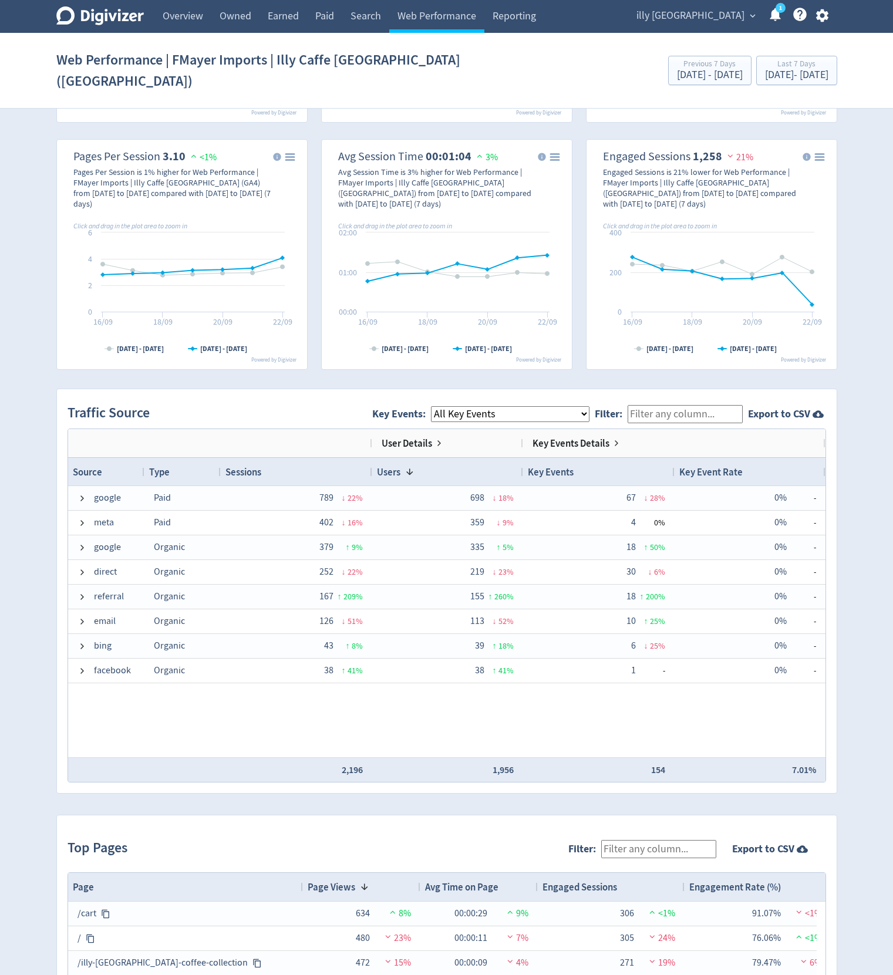
click at [433, 406] on select "All Key Events eCommerce purchase" at bounding box center [510, 414] width 159 height 16
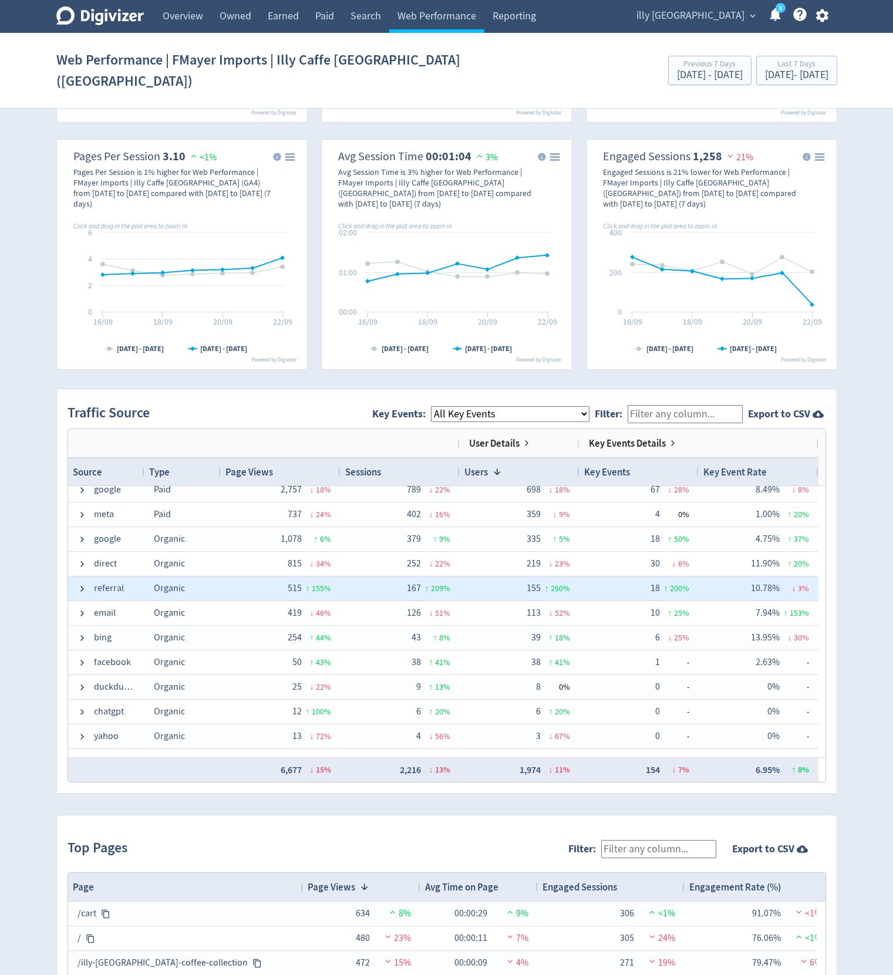
scroll to position [0, 0]
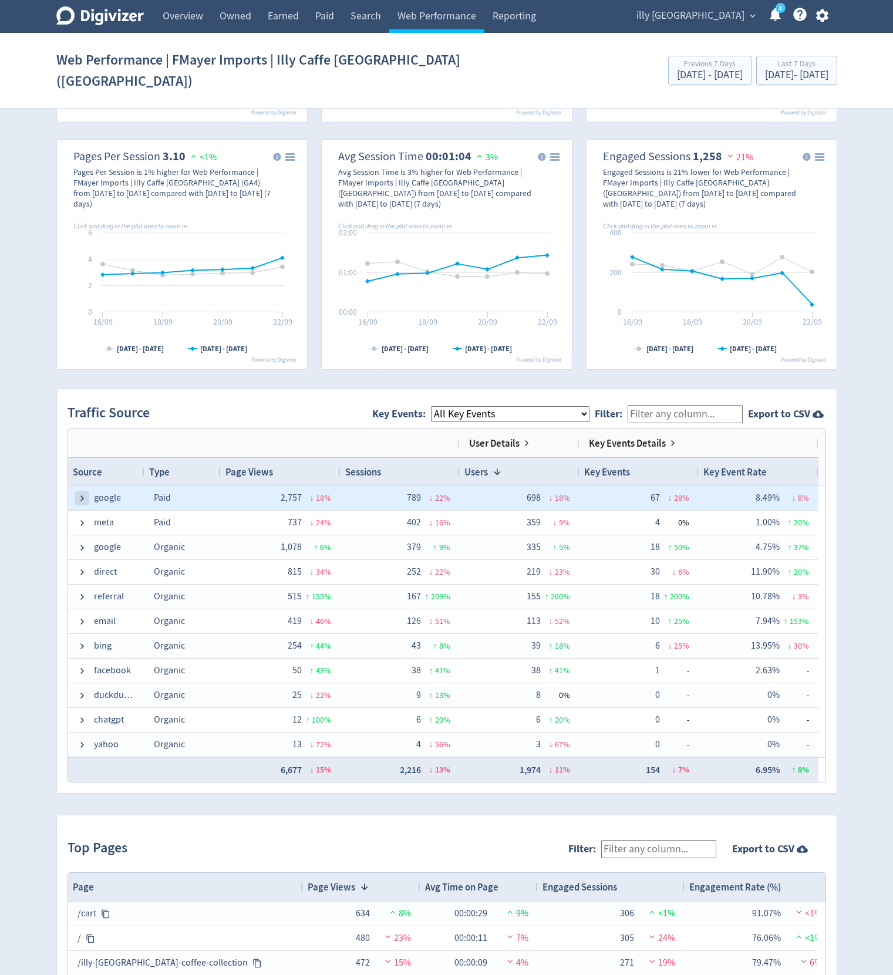
click at [79, 494] on span at bounding box center [82, 498] width 9 height 9
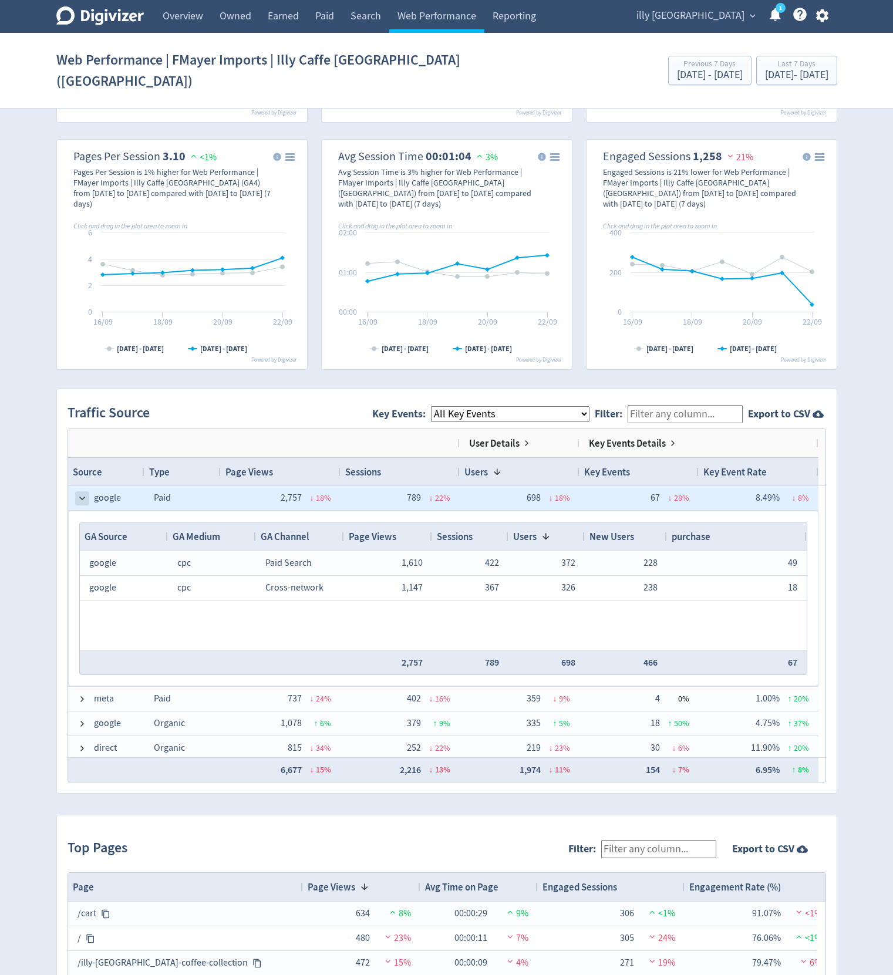
click at [80, 494] on span at bounding box center [82, 498] width 9 height 9
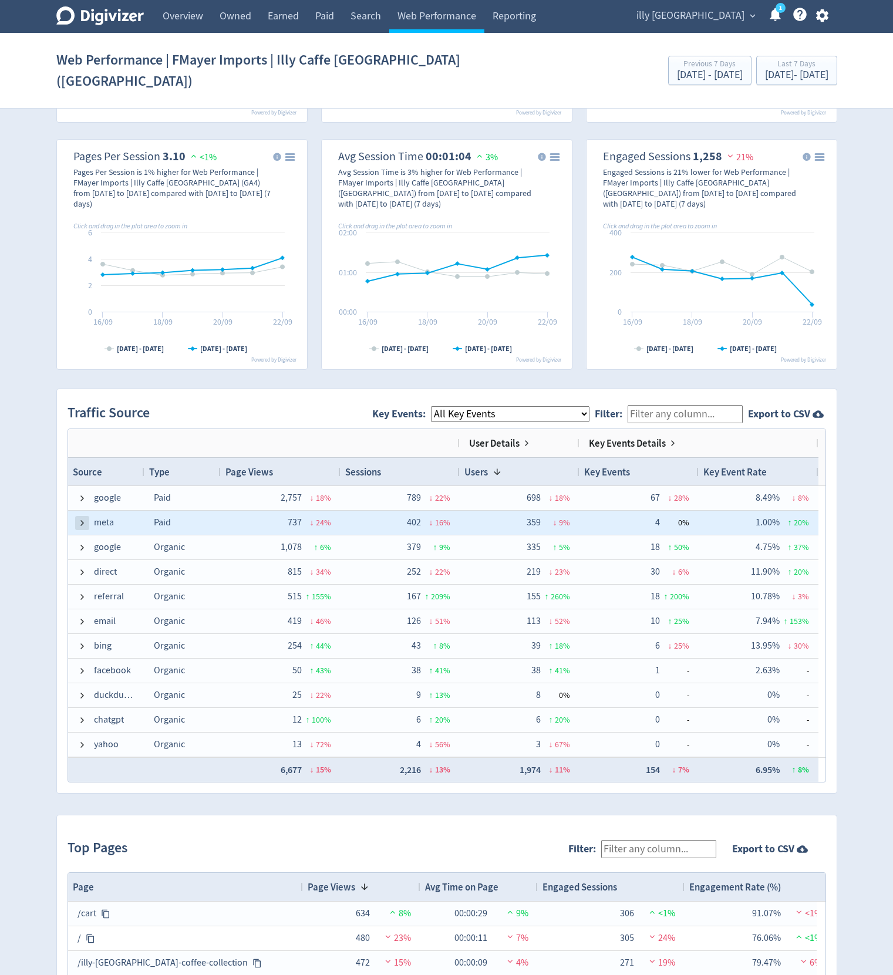
click at [79, 518] on span at bounding box center [82, 522] width 9 height 9
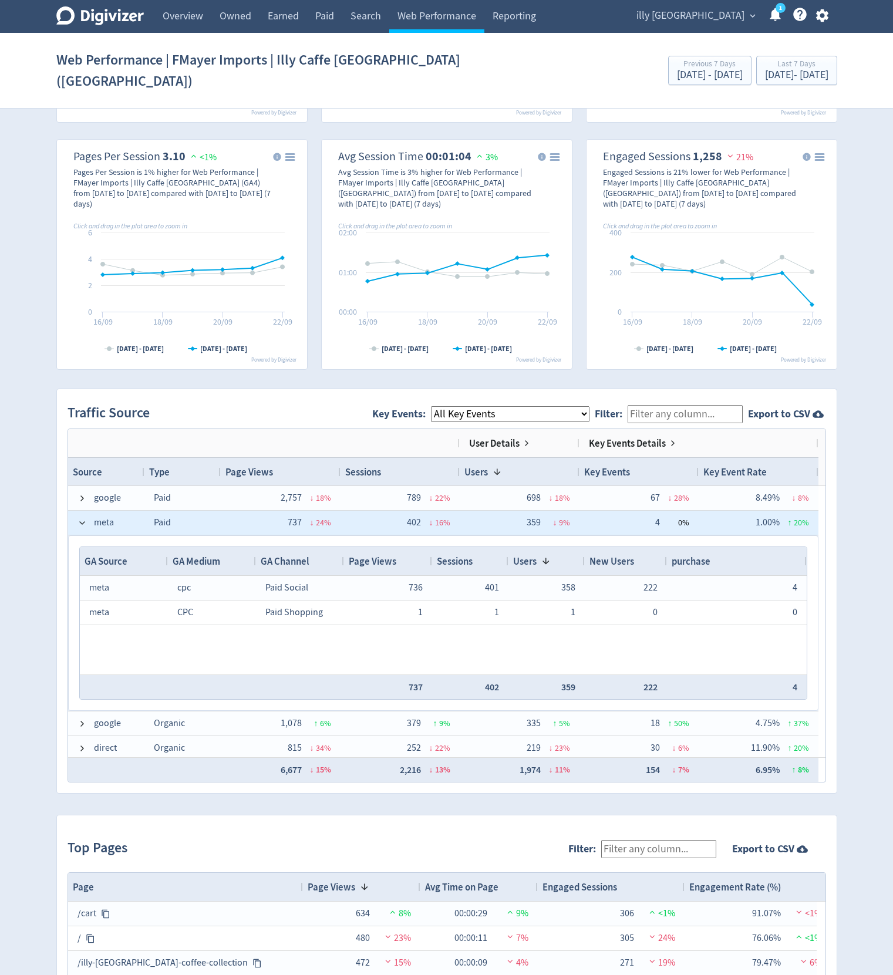
click at [79, 518] on span at bounding box center [82, 522] width 9 height 9
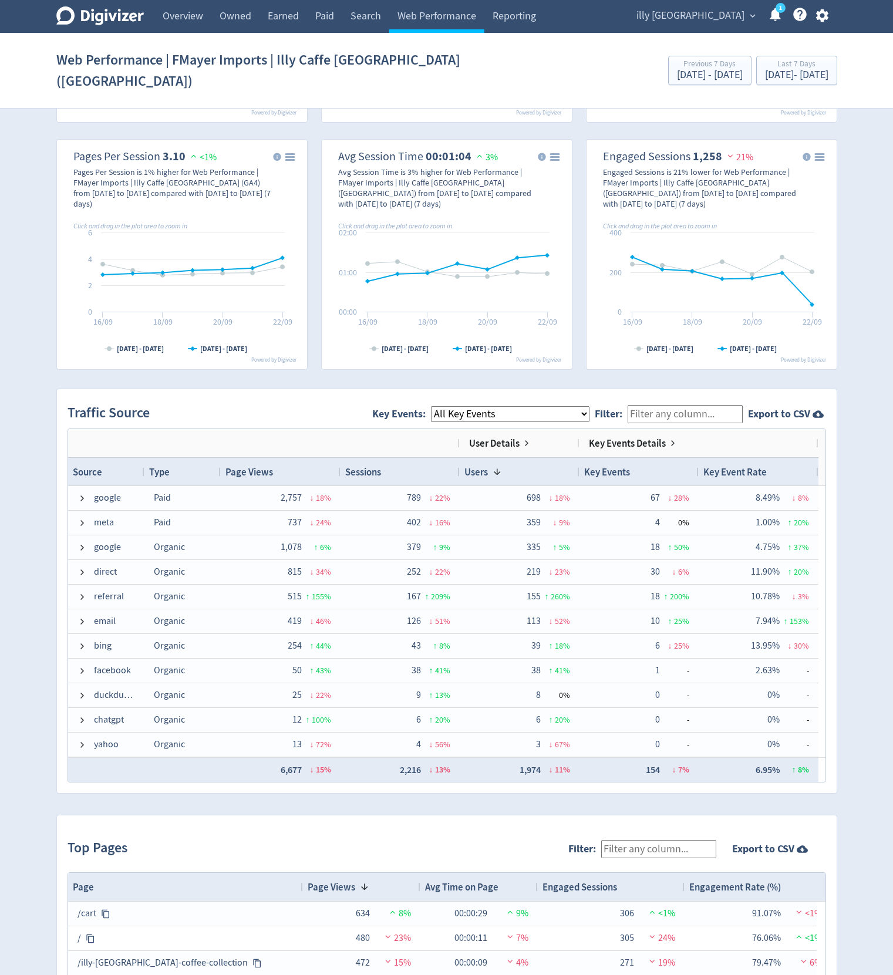
select select "purchase"
click at [433, 406] on select "All Key Events eCommerce purchase" at bounding box center [510, 414] width 159 height 16
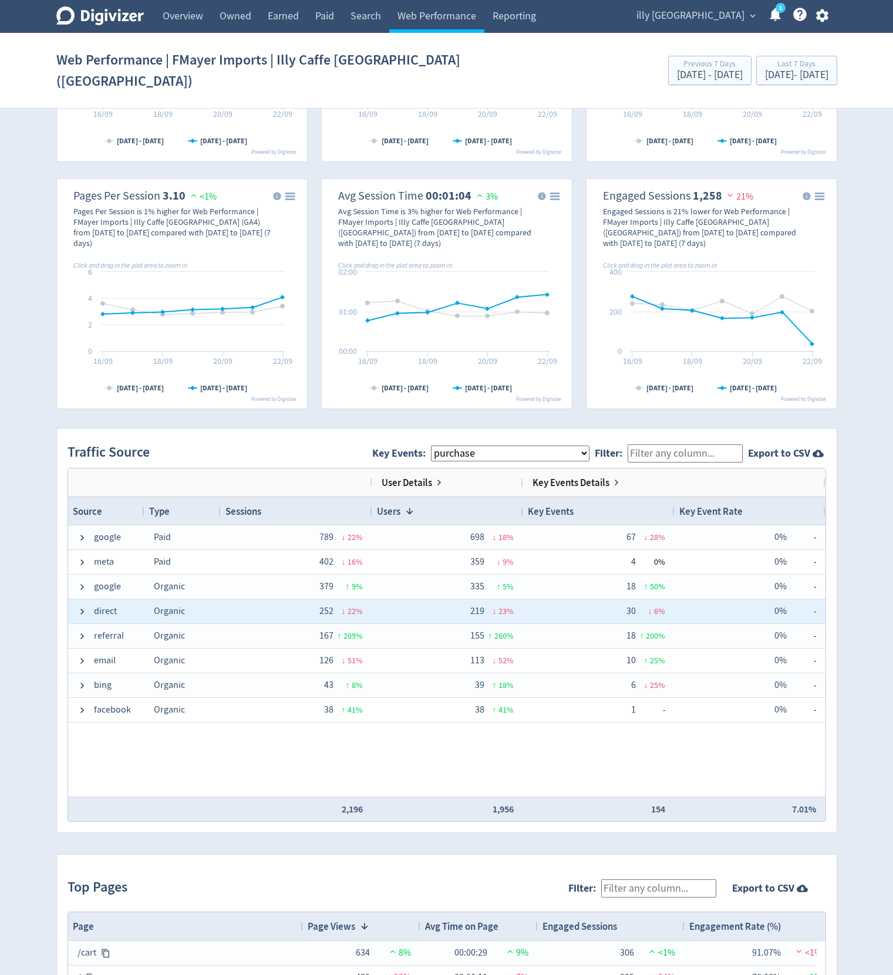
scroll to position [595, 0]
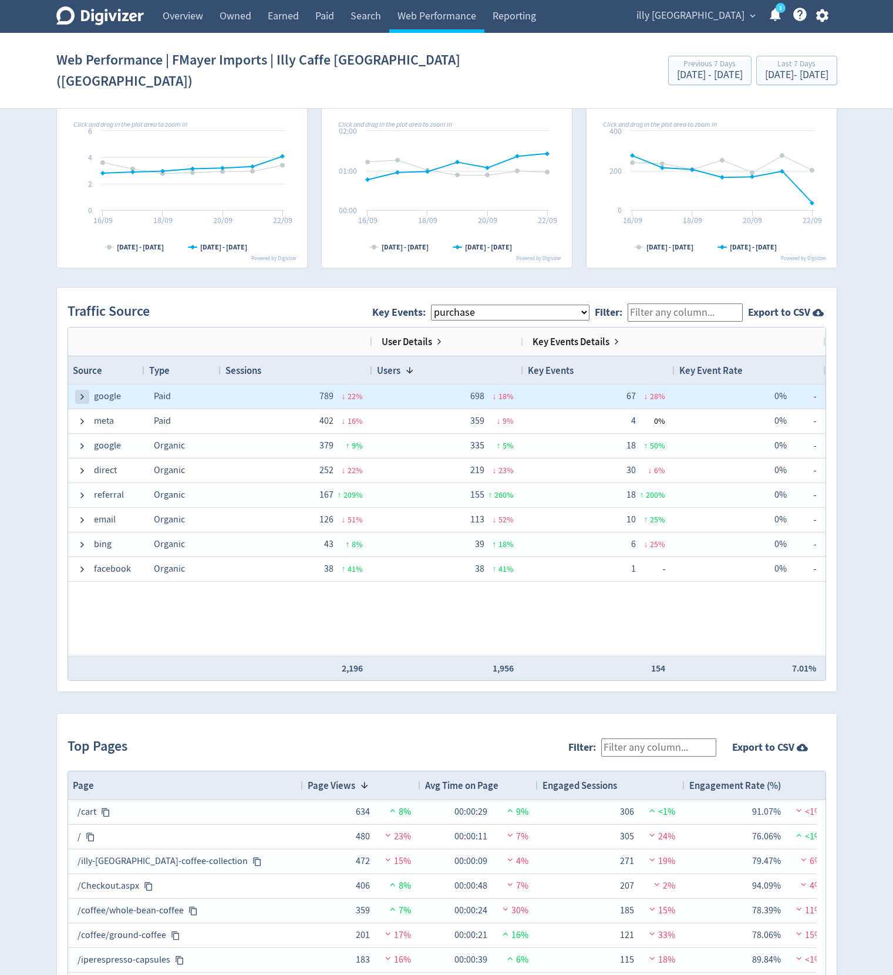
click at [86, 392] on span at bounding box center [82, 396] width 9 height 9
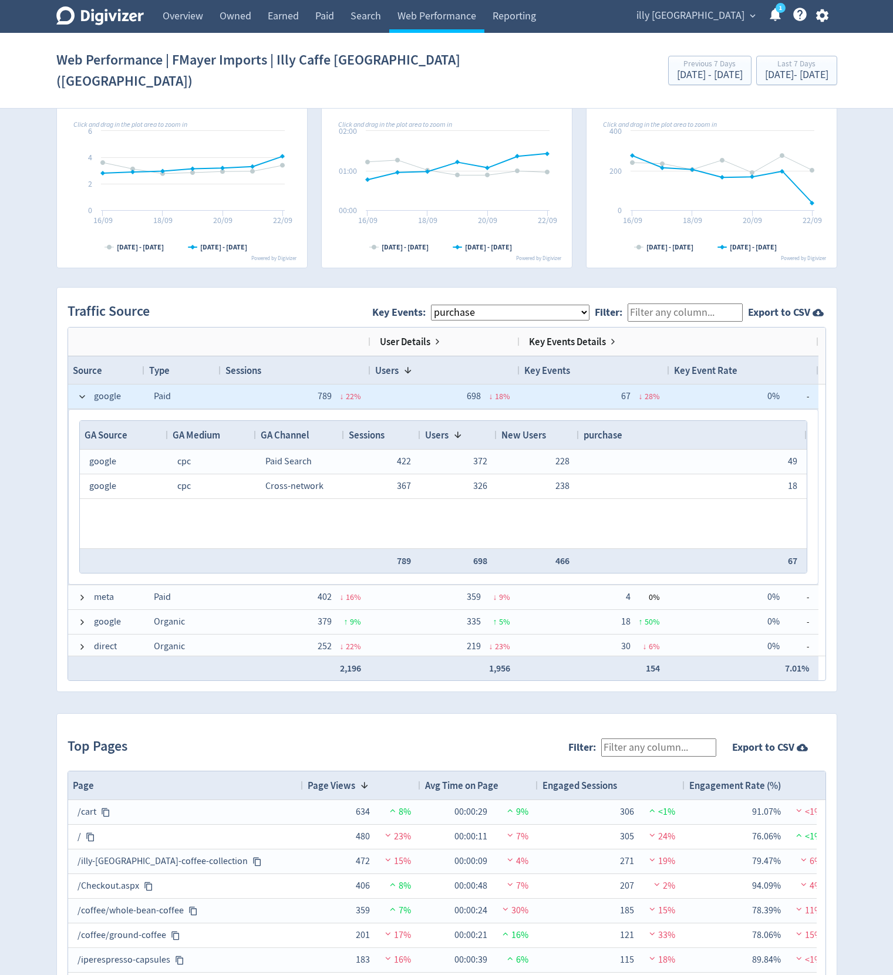
click at [86, 392] on span at bounding box center [82, 396] width 9 height 9
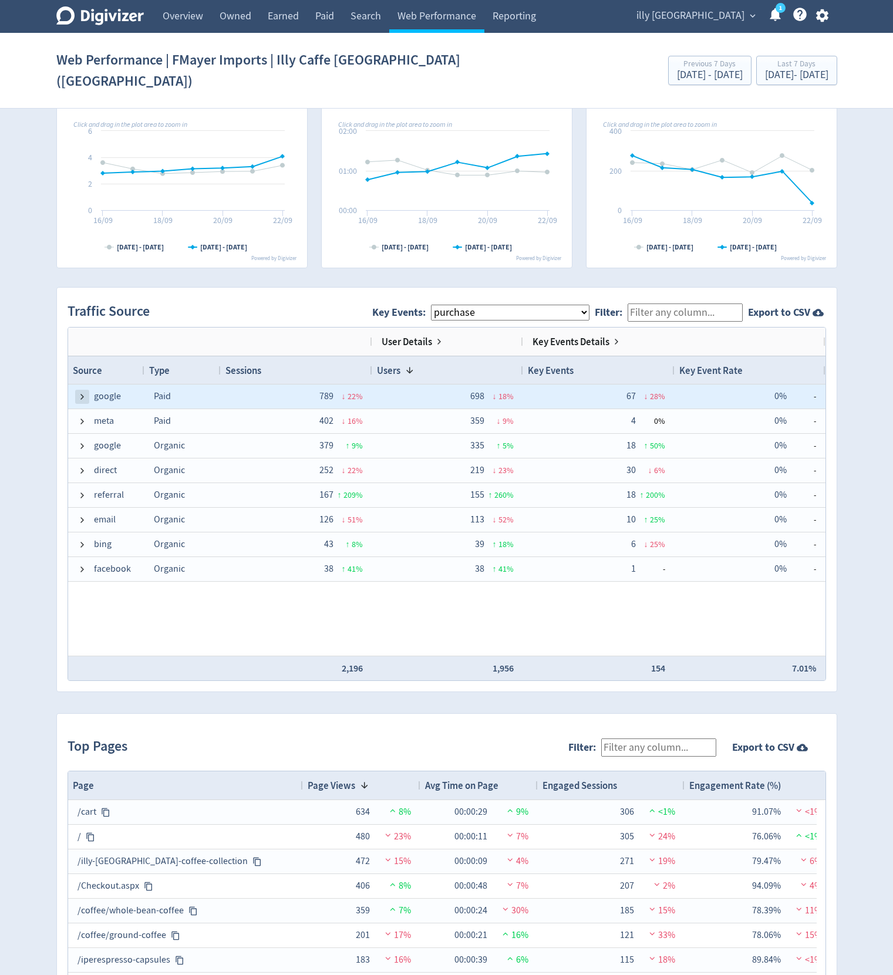
click at [86, 392] on span at bounding box center [82, 396] width 9 height 9
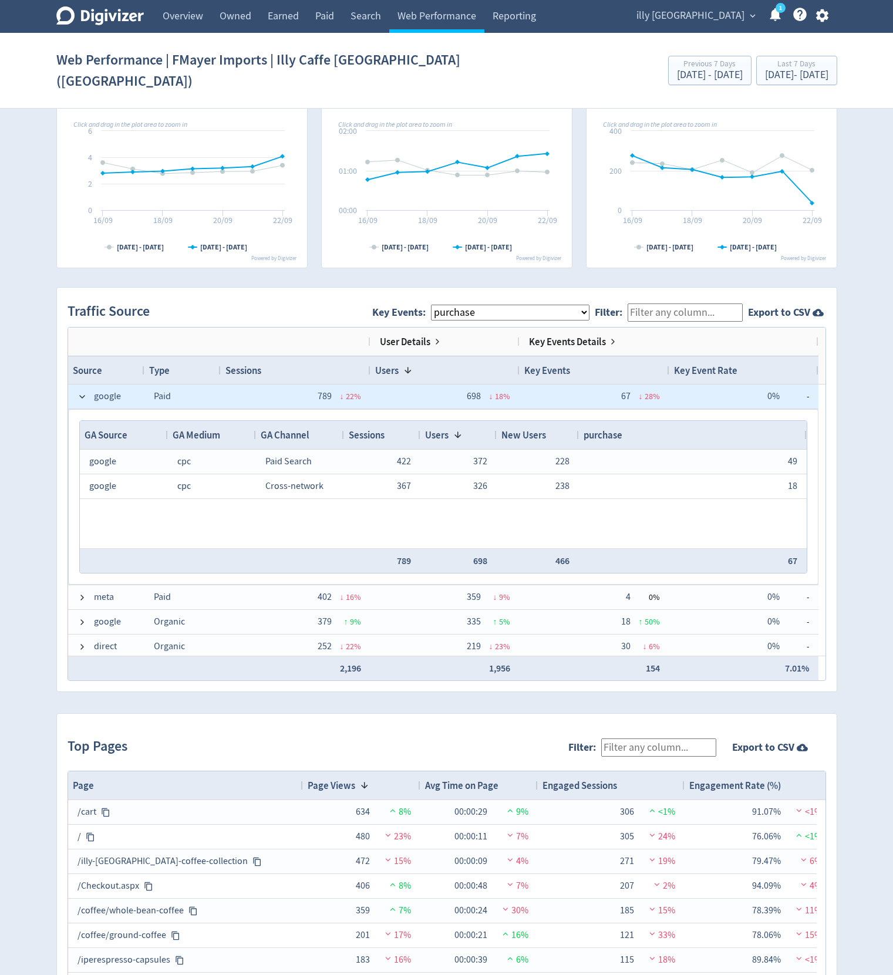
click at [86, 392] on span at bounding box center [82, 396] width 9 height 9
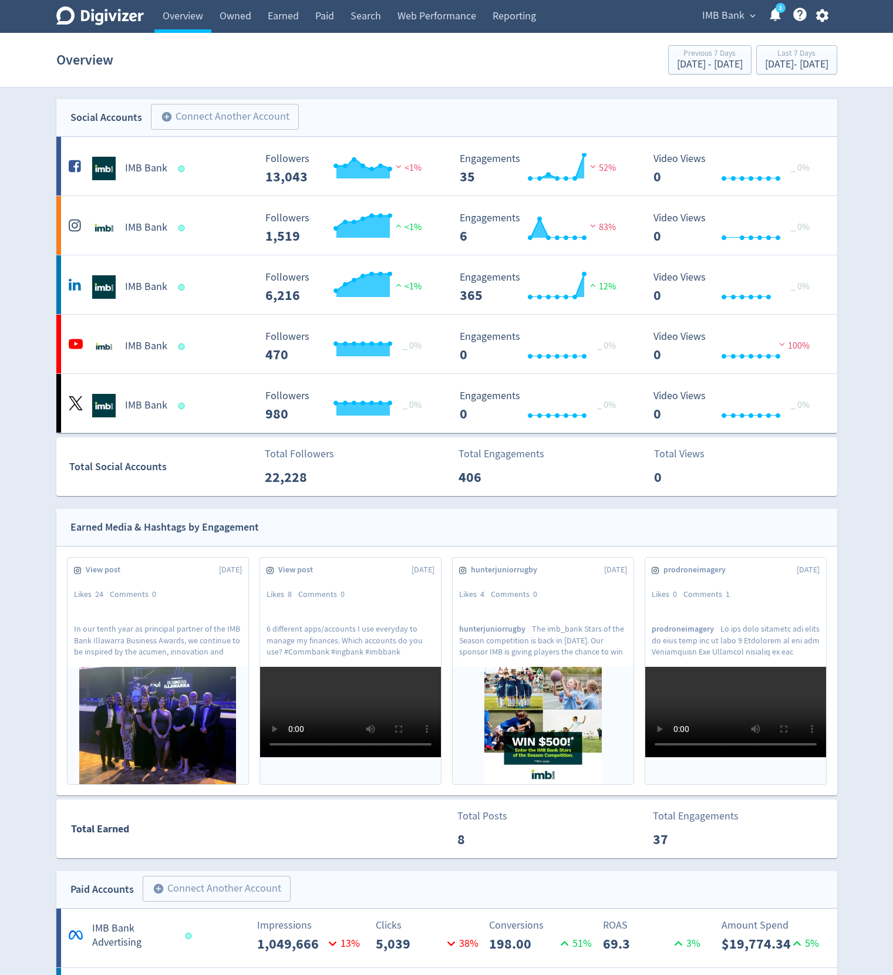
click at [703, 11] on span "IMB Bank" at bounding box center [723, 15] width 42 height 19
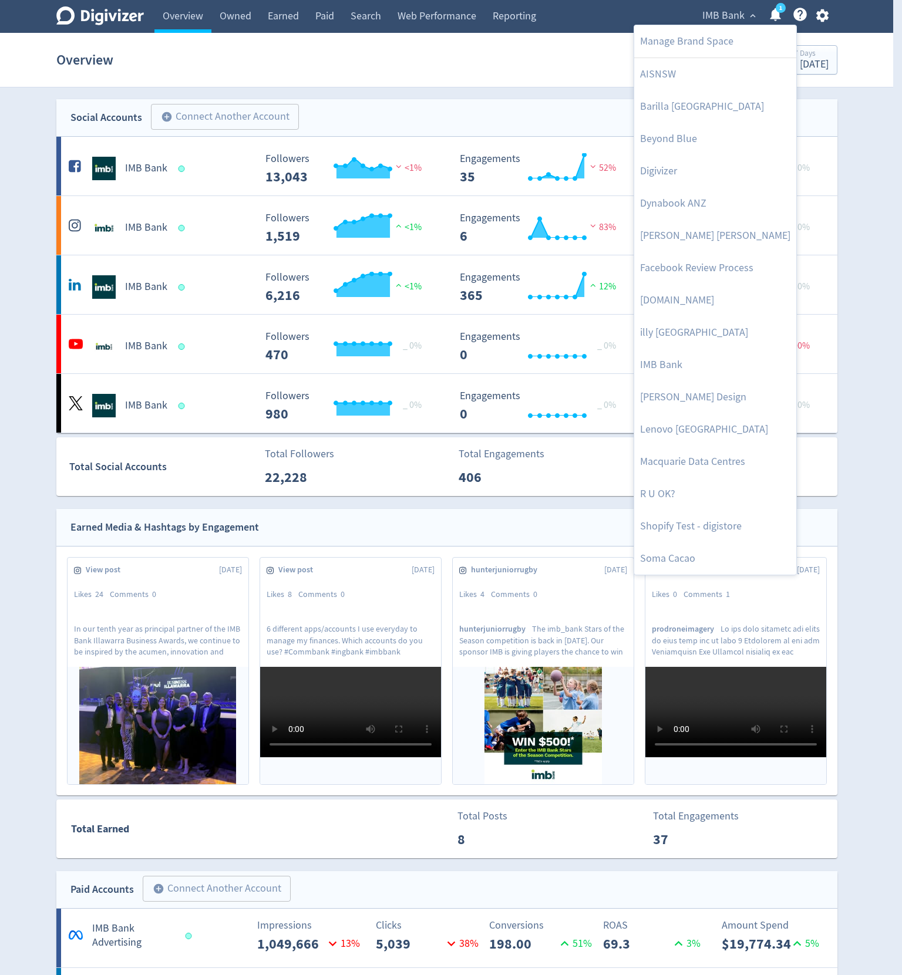
click at [507, 84] on div at bounding box center [451, 487] width 902 height 975
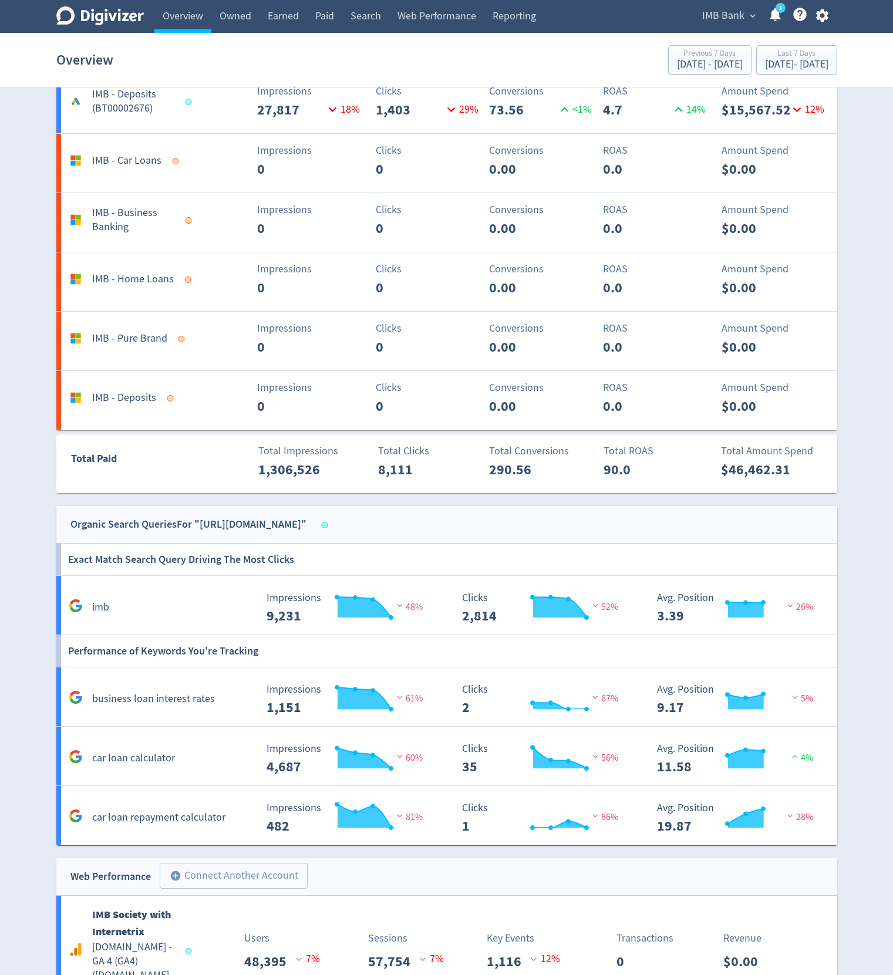
scroll to position [1198, 0]
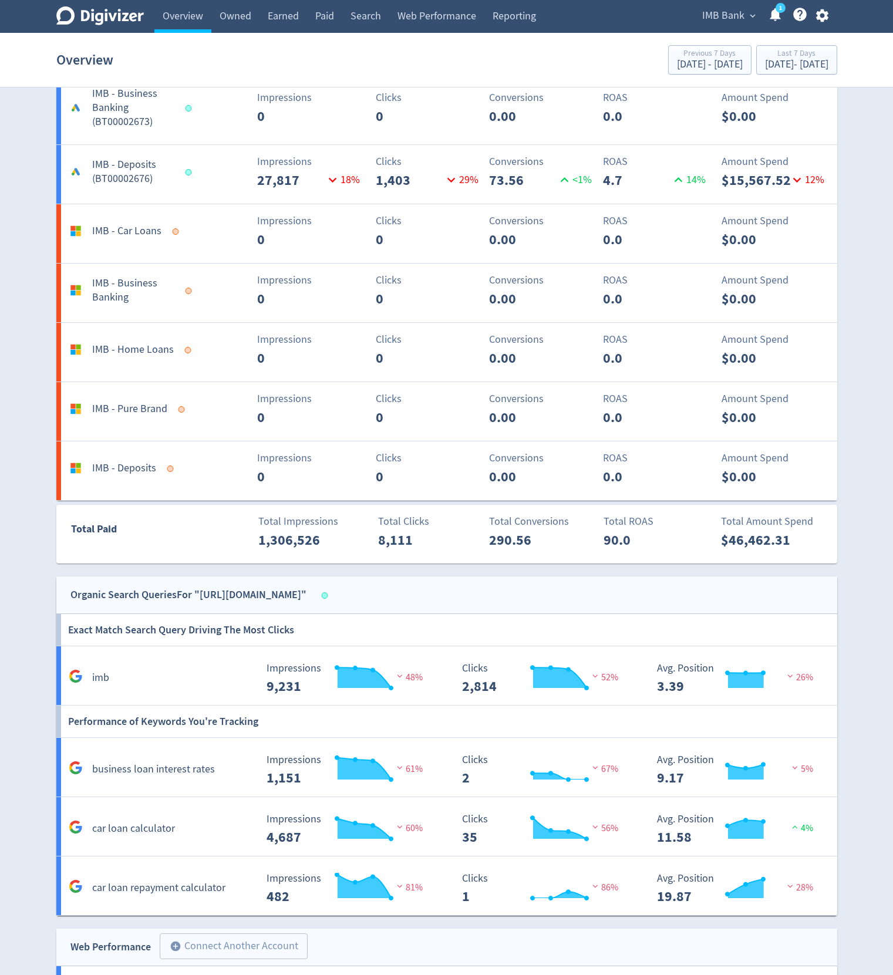
click at [718, 19] on span "IMB Bank" at bounding box center [723, 15] width 42 height 19
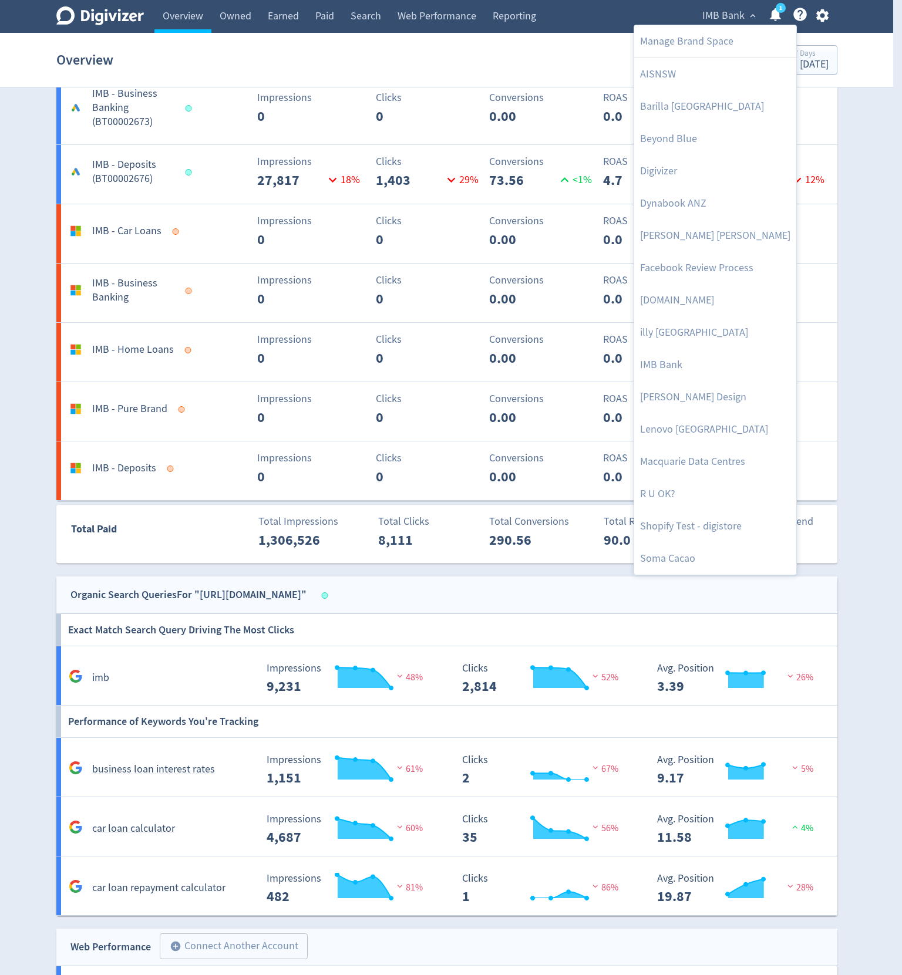
click at [847, 142] on div at bounding box center [451, 487] width 902 height 975
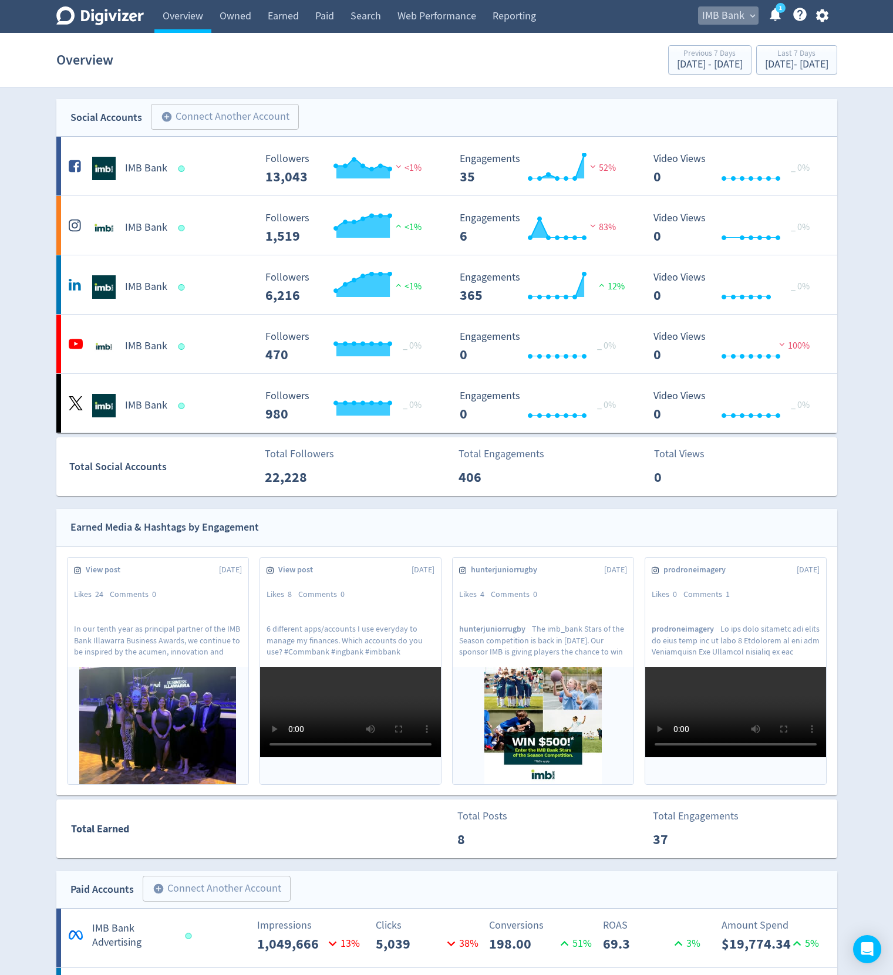
click at [733, 18] on span "IMB Bank" at bounding box center [723, 15] width 42 height 19
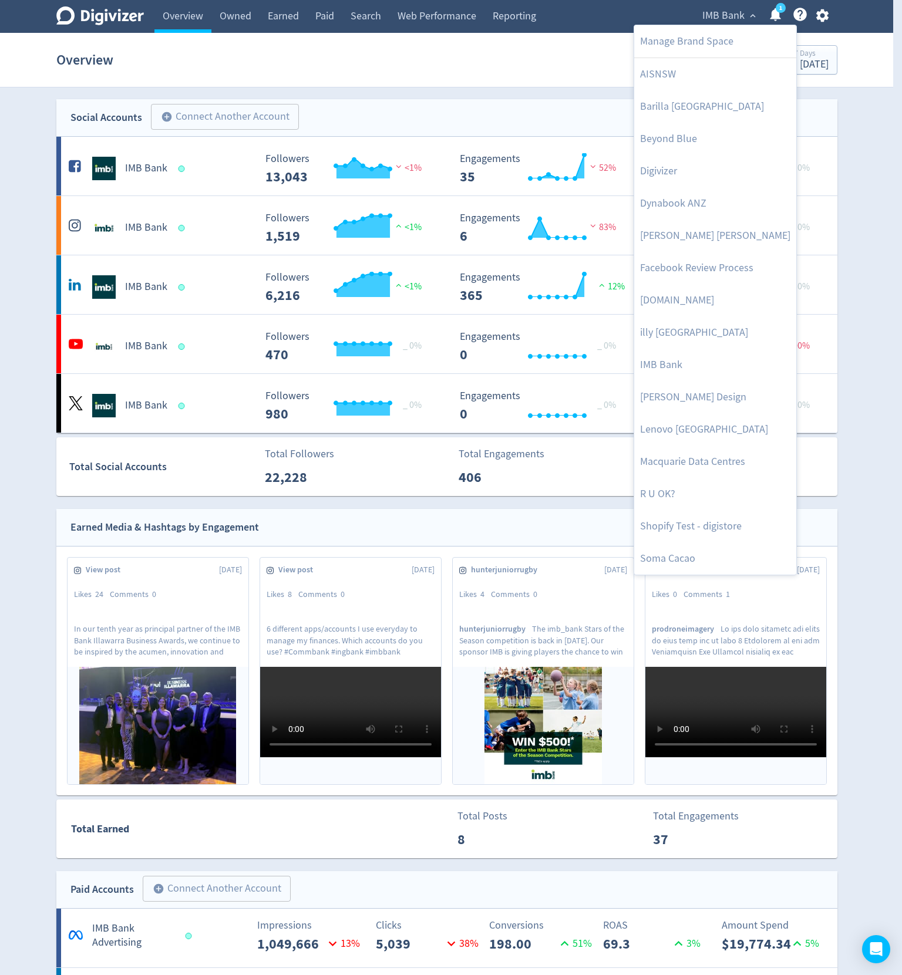
click at [447, 84] on div at bounding box center [451, 487] width 902 height 975
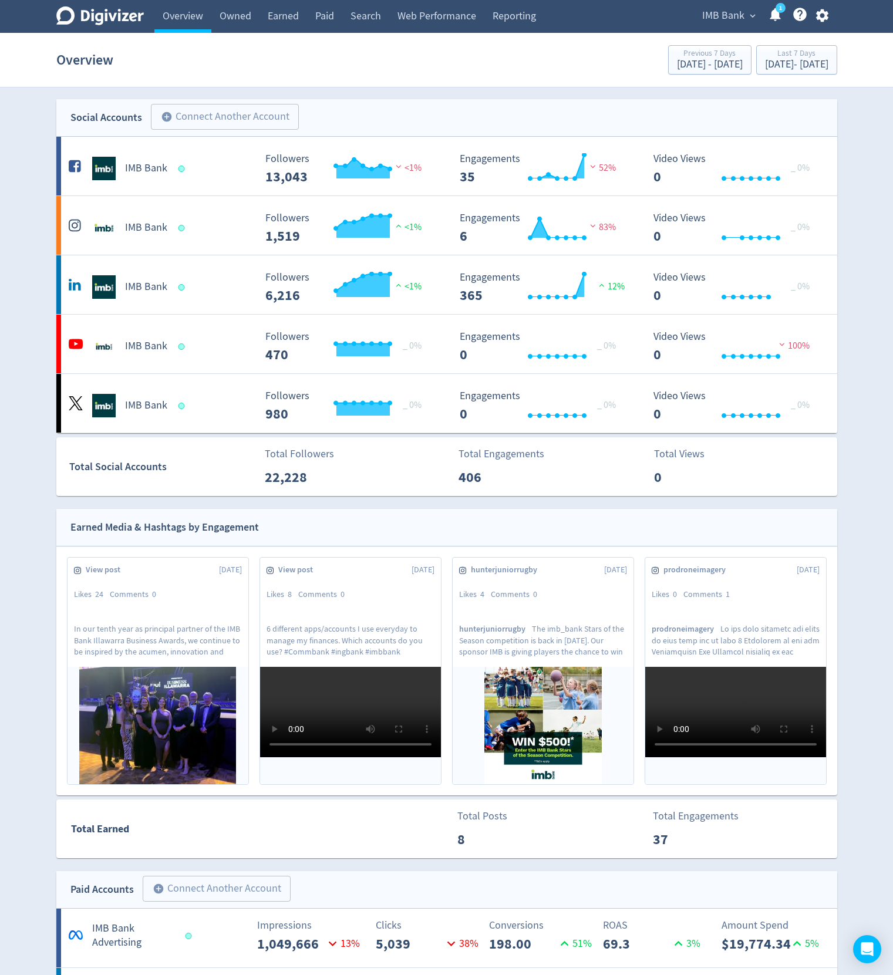
click at [825, 15] on icon "button" at bounding box center [822, 15] width 12 height 13
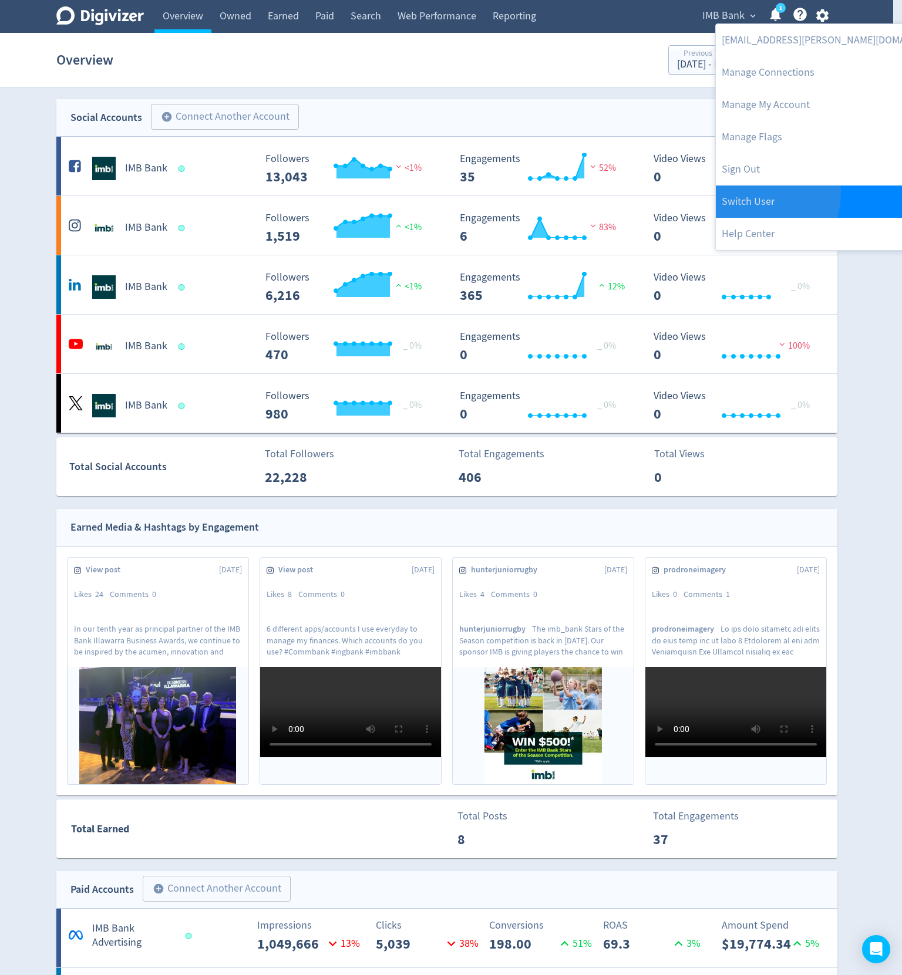
click at [750, 193] on link "Switch User" at bounding box center [836, 202] width 240 height 32
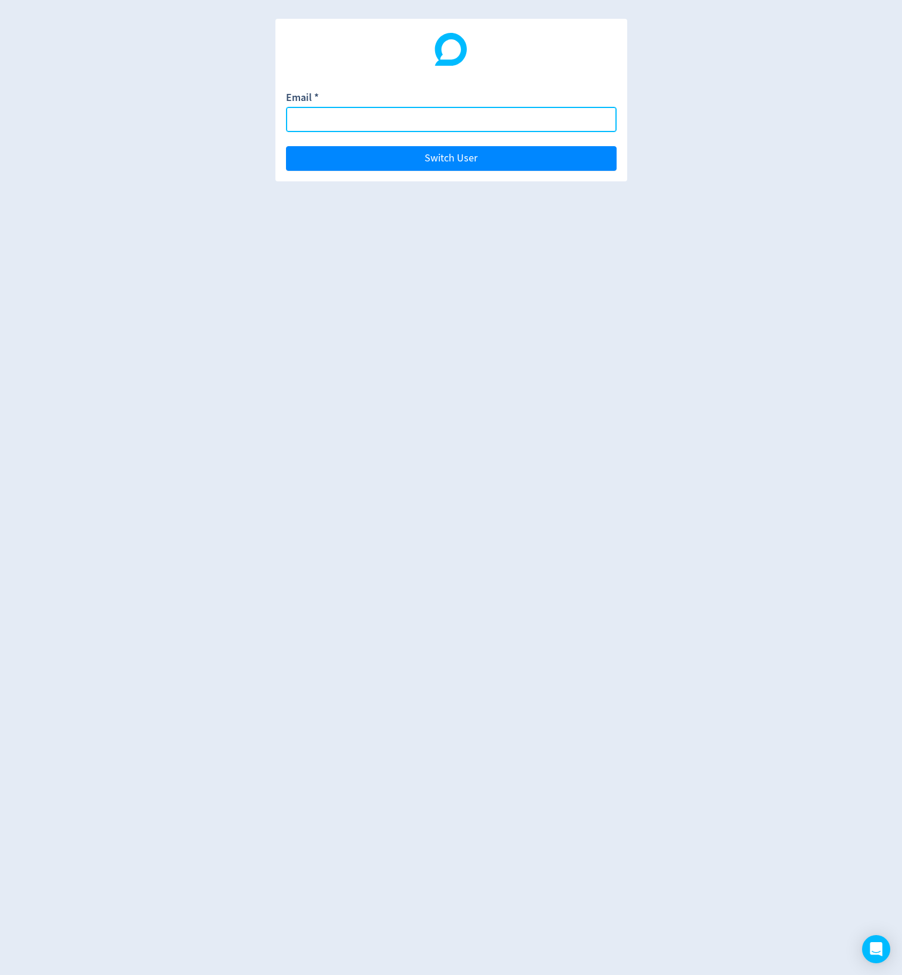
click at [409, 114] on input "Email *" at bounding box center [451, 119] width 331 height 25
type input "ikjun.im@digivizer.com"
click at [286, 146] on button "Switch User" at bounding box center [451, 158] width 331 height 25
